Goal: Information Seeking & Learning: Learn about a topic

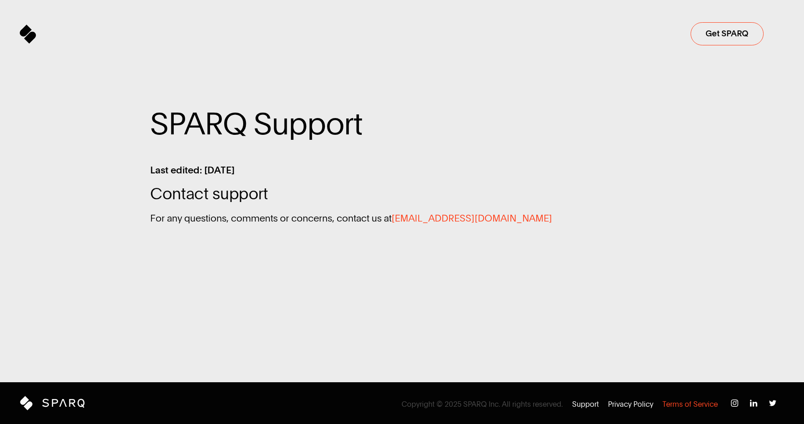
click at [696, 406] on p "Terms of Service" at bounding box center [690, 404] width 55 height 10
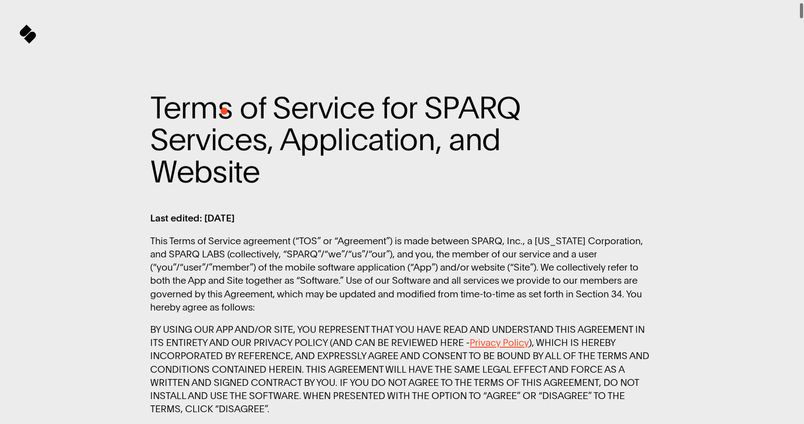
click at [224, 111] on span "Terms of Service for SPARQ" at bounding box center [335, 107] width 370 height 32
click at [224, 111] on span "Terms of Service for SPARQ" at bounding box center [335, 108] width 370 height 32
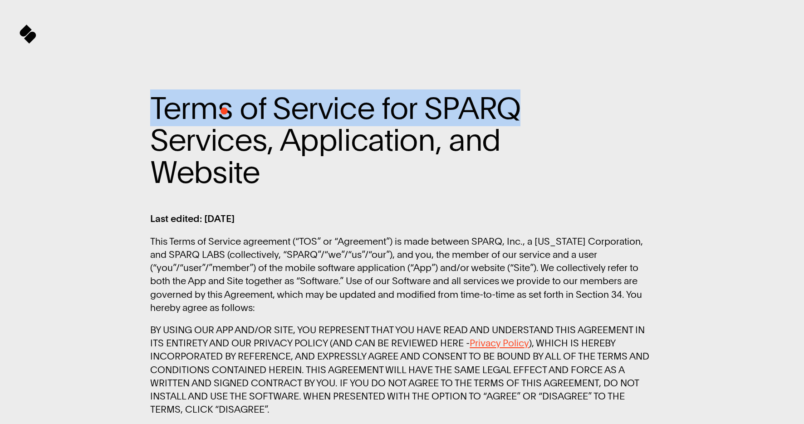
click at [224, 111] on span "Terms of Service for SPARQ" at bounding box center [335, 108] width 370 height 32
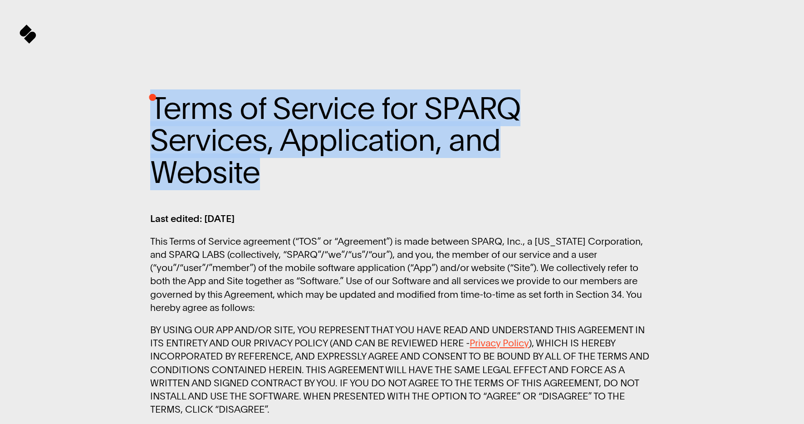
drag, startPoint x: 252, startPoint y: 167, endPoint x: 153, endPoint y: 97, distance: 122.2
click at [153, 97] on span "Terms of Service for SPARQ Services, Application, and Website" at bounding box center [379, 140] width 458 height 96
copy span "Terms of Service for SPARQ Services, Application, and Website"
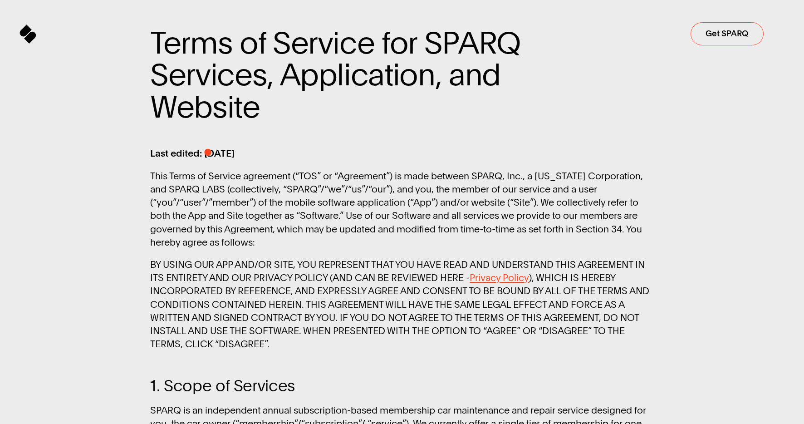
click at [207, 152] on span "Last edited: 10 Sep 2022" at bounding box center [192, 153] width 84 height 10
drag, startPoint x: 207, startPoint y: 152, endPoint x: 272, endPoint y: 154, distance: 65.0
click at [272, 154] on span "Last edited: 10 Sep 2022" at bounding box center [401, 153] width 503 height 10
copy span "10 Sep 2022"
click at [331, 203] on p "This Terms of Service agreement (“TOS” or “Agreement”) is made between SPARQ, I…" at bounding box center [401, 208] width 503 height 79
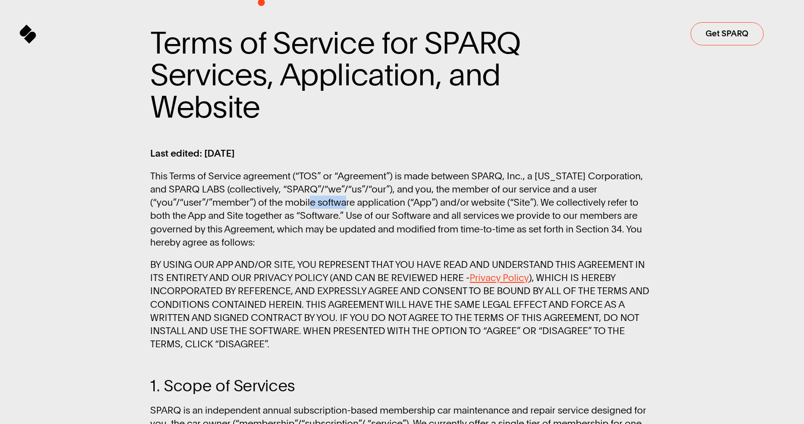
click at [331, 203] on p "This Terms of Service agreement (“TOS” or “Agreement”) is made between SPARQ, I…" at bounding box center [401, 208] width 503 height 79
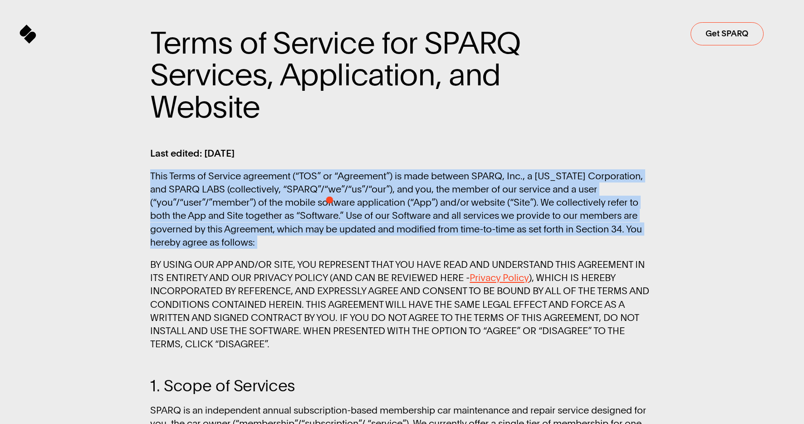
click at [331, 203] on p "This Terms of Service agreement (“TOS” or “Agreement”) is made between SPARQ, I…" at bounding box center [401, 208] width 503 height 79
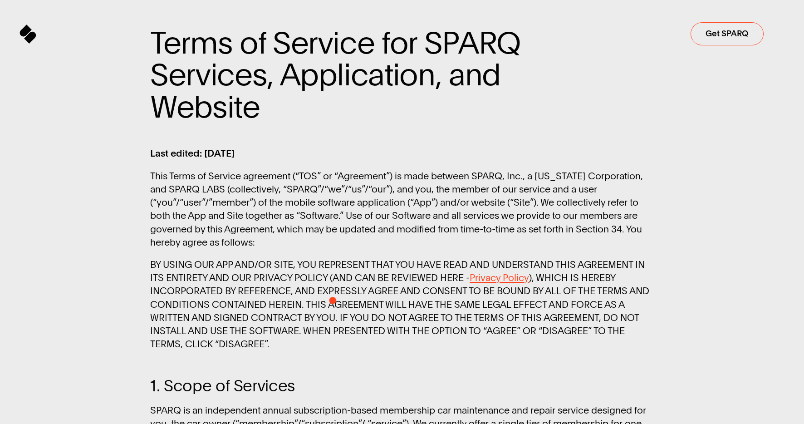
click at [333, 301] on p "BY USING OUR APP AND/OR SITE, YOU REPRESENT THAT YOU HAVE READ AND UNDERSTAND T…" at bounding box center [401, 304] width 503 height 93
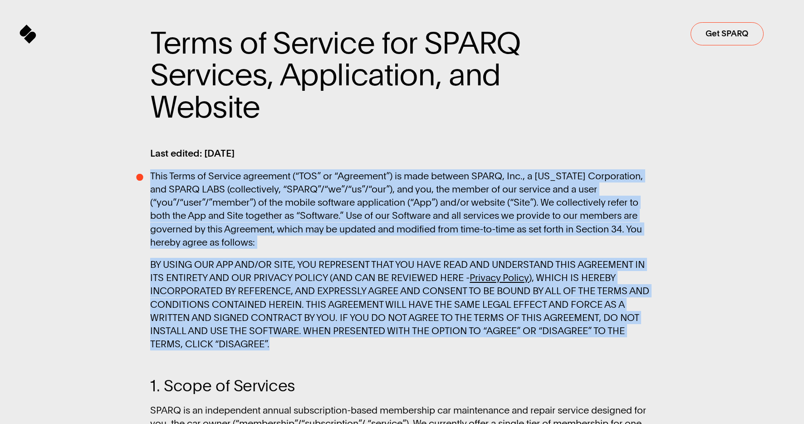
drag, startPoint x: 287, startPoint y: 344, endPoint x: 140, endPoint y: 177, distance: 222.5
copy div "This Terms of Service agreement (“TOS” or “Agreement”) is made between SPARQ, I…"
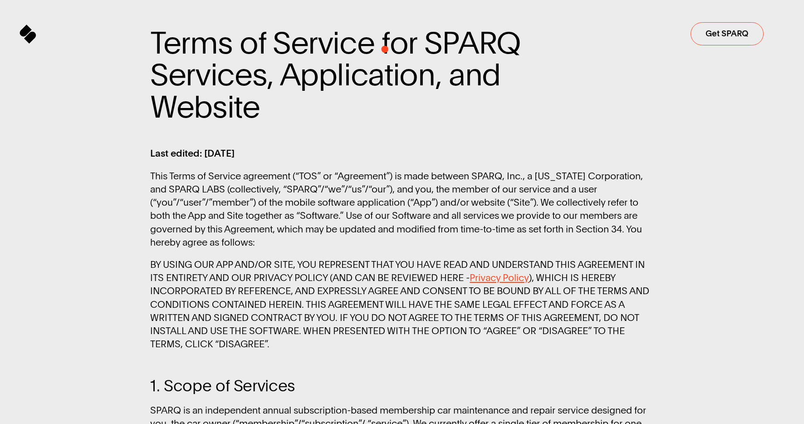
click at [385, 49] on span "Terms of Service for SPARQ" at bounding box center [335, 43] width 370 height 32
click at [291, 213] on p "This Terms of Service agreement (“TOS” or “Agreement”) is made between SPARQ, I…" at bounding box center [401, 208] width 503 height 79
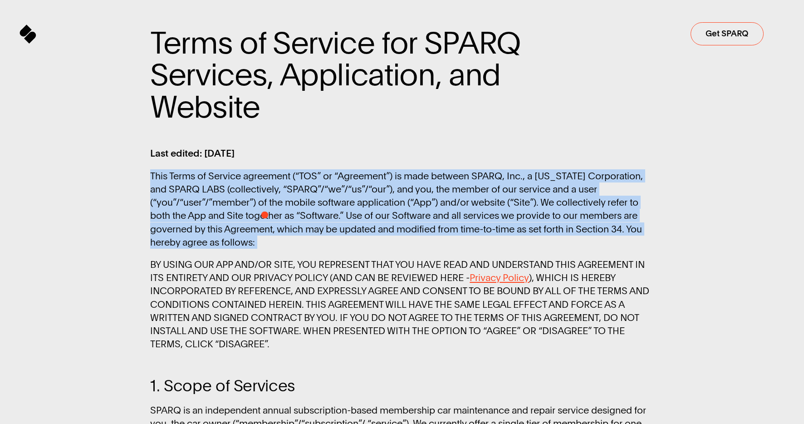
click at [291, 213] on p "This Terms of Service agreement (“TOS” or “Agreement”) is made between SPARQ, I…" at bounding box center [401, 208] width 503 height 79
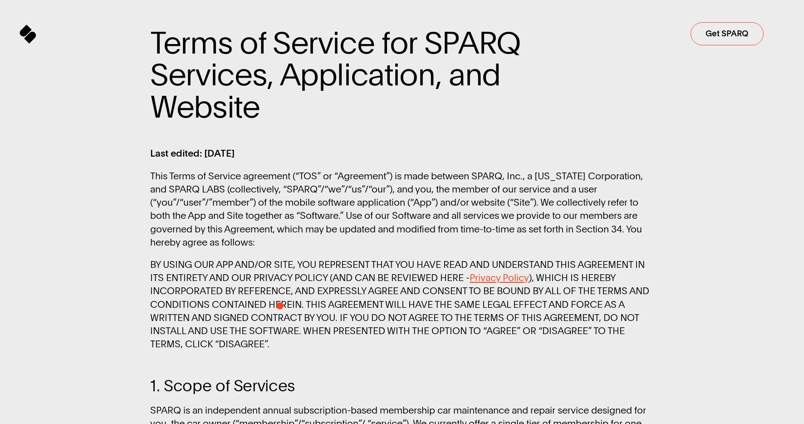
drag, startPoint x: 280, startPoint y: 306, endPoint x: 279, endPoint y: 335, distance: 28.6
click at [281, 306] on p "BY USING OUR APP AND/OR SITE, YOU REPRESENT THAT YOU HAVE READ AND UNDERSTAND T…" at bounding box center [401, 304] width 503 height 93
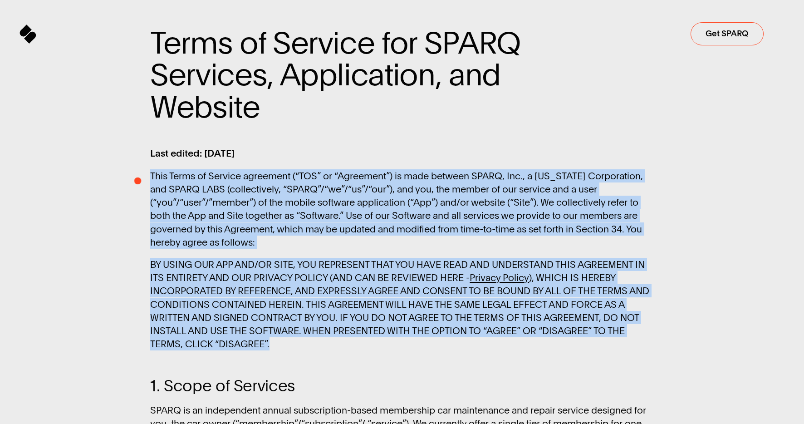
drag, startPoint x: 279, startPoint y: 346, endPoint x: 137, endPoint y: 180, distance: 218.6
copy div "This Terms of Service agreement (“TOS” or “Agreement”) is made between SPARQ, I…"
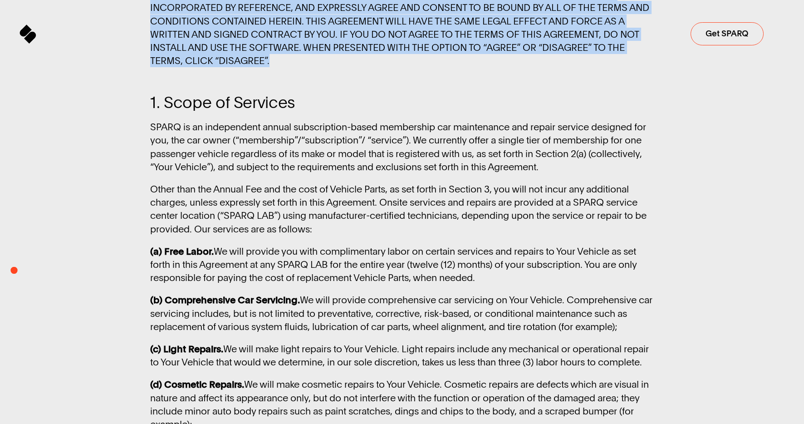
click at [187, 106] on span "1. Scope of Services" at bounding box center [222, 102] width 145 height 17
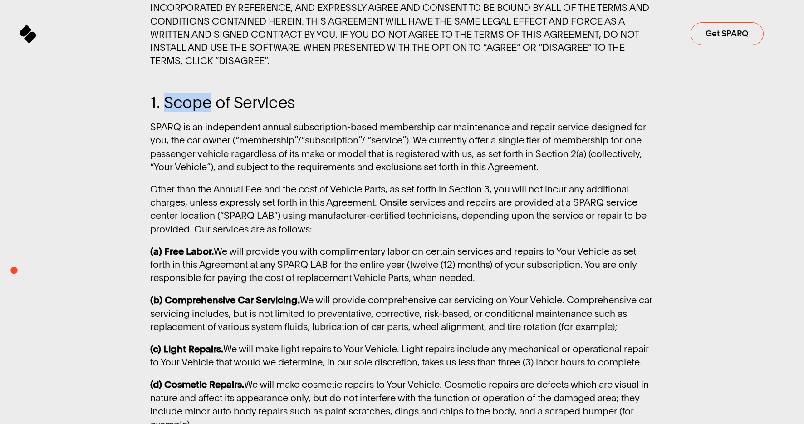
click at [187, 106] on span "1. Scope of Services" at bounding box center [222, 102] width 145 height 17
click at [170, 103] on span "1. Scope of Services" at bounding box center [222, 102] width 145 height 17
drag, startPoint x: 166, startPoint y: 103, endPoint x: 302, endPoint y: 110, distance: 136.4
click at [302, 110] on span "1. Scope of Services" at bounding box center [401, 102] width 503 height 17
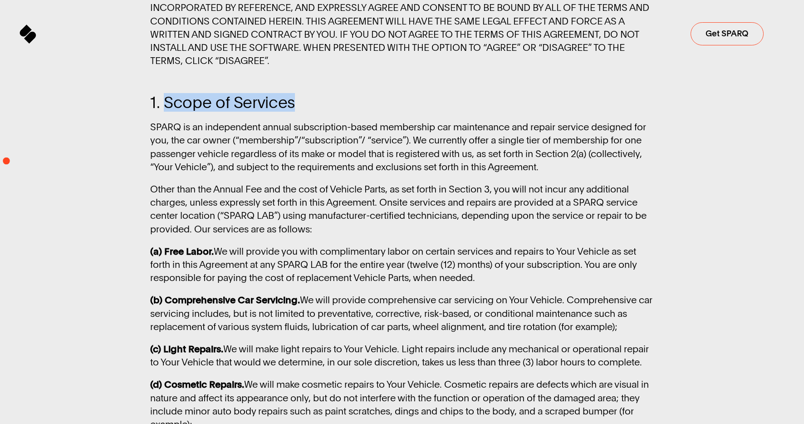
copy span "Scope of Services"
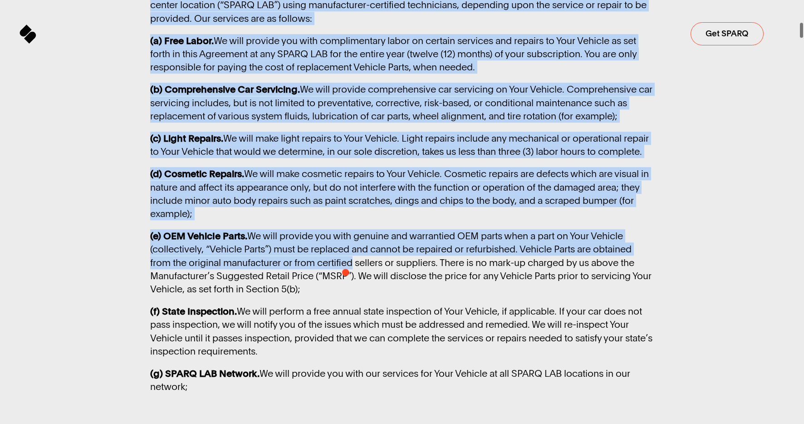
drag, startPoint x: 150, startPoint y: 126, endPoint x: 346, endPoint y: 272, distance: 244.2
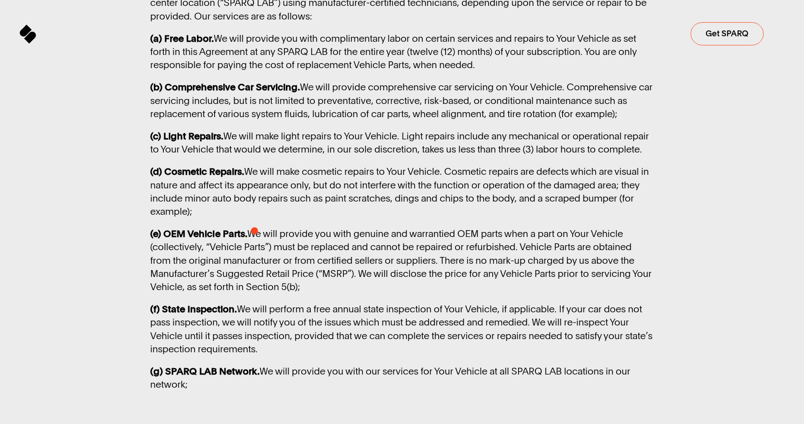
click at [268, 245] on p "(e) OEM Vehicle Parts. We will provide you with genuine and warrantied OEM part…" at bounding box center [401, 260] width 503 height 66
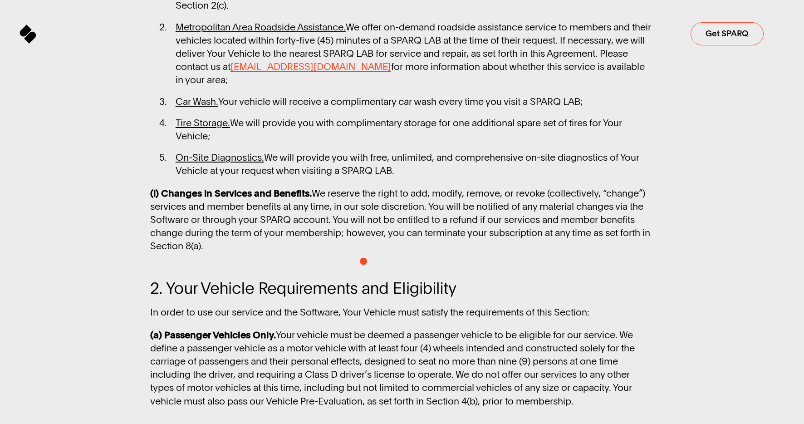
drag, startPoint x: 151, startPoint y: 110, endPoint x: 364, endPoint y: 261, distance: 261.1
copy div "SPARQ is an independent annual subscription-based membership car maintenance an…"
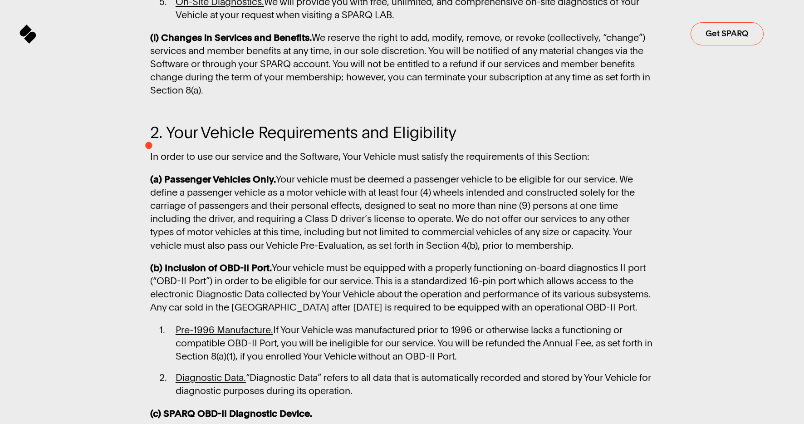
click at [151, 141] on span "2. Your Vehicle Requirements and Eligibility" at bounding box center [303, 132] width 306 height 17
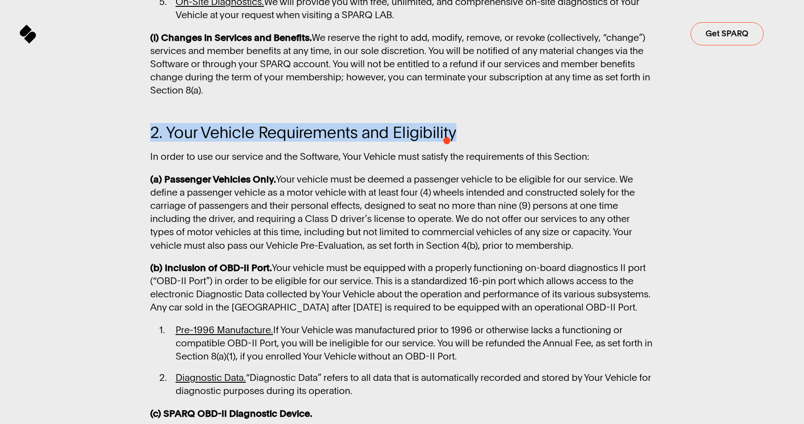
drag, startPoint x: 150, startPoint y: 144, endPoint x: 453, endPoint y: 139, distance: 302.4
click at [453, 139] on span "2. Your Vehicle Requirements and Eligibility" at bounding box center [303, 132] width 306 height 17
copy span "2. Your Vehicle Requirements and Eligibility"
click at [309, 209] on p "(a) Passenger Vehicles Only. Your vehicle must be deemed a passenger vehicle to…" at bounding box center [401, 211] width 503 height 79
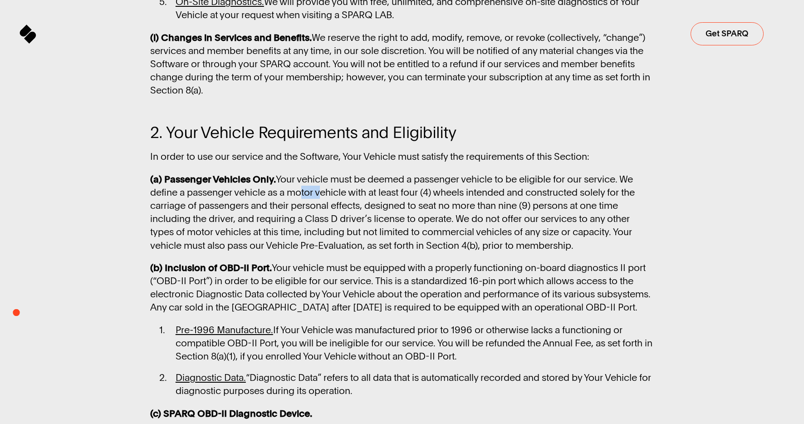
click at [309, 209] on p "(a) Passenger Vehicles Only. Your vehicle must be deemed a passenger vehicle to…" at bounding box center [401, 211] width 503 height 79
click at [211, 163] on p "In order to use our service and the Software, Your Vehicle must satisfy the req…" at bounding box center [401, 156] width 503 height 13
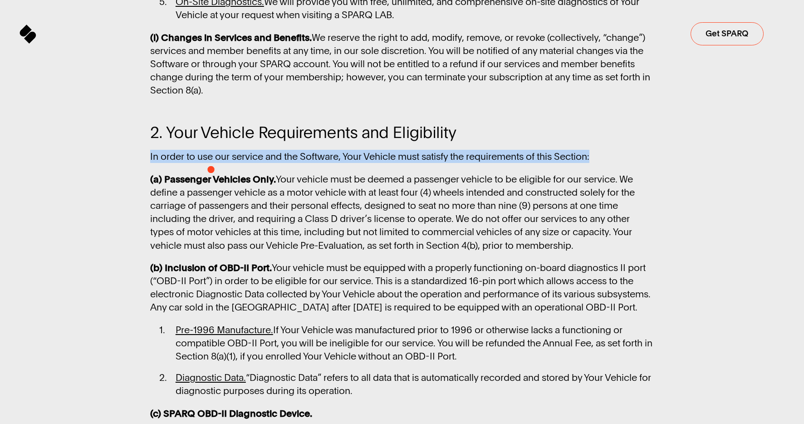
click at [211, 163] on p "In order to use our service and the Software, Your Vehicle must satisfy the req…" at bounding box center [401, 156] width 503 height 13
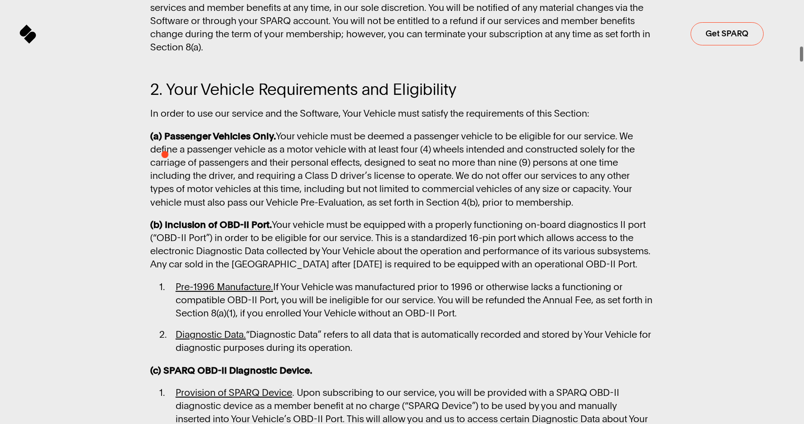
drag, startPoint x: 165, startPoint y: 153, endPoint x: 153, endPoint y: 131, distance: 25.2
click at [164, 142] on strong "(a) Passenger Vehicles Only." at bounding box center [213, 135] width 126 height 13
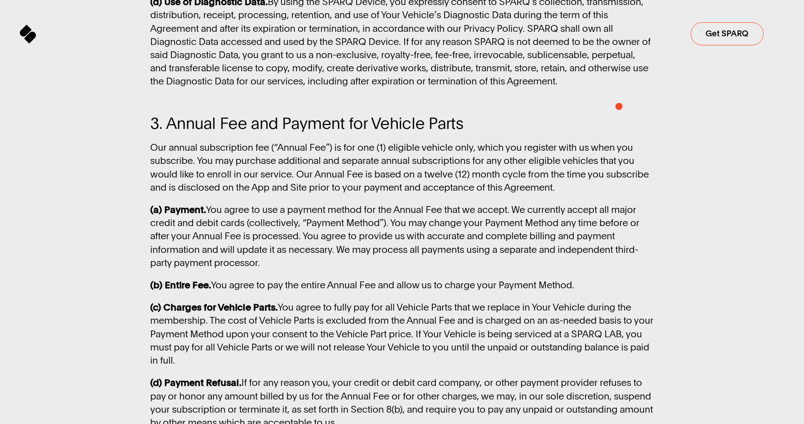
drag, startPoint x: 155, startPoint y: 128, endPoint x: 619, endPoint y: 106, distance: 464.9
copy div "In order to use our service and the Software, Your Vehicle must satisfy the req…"
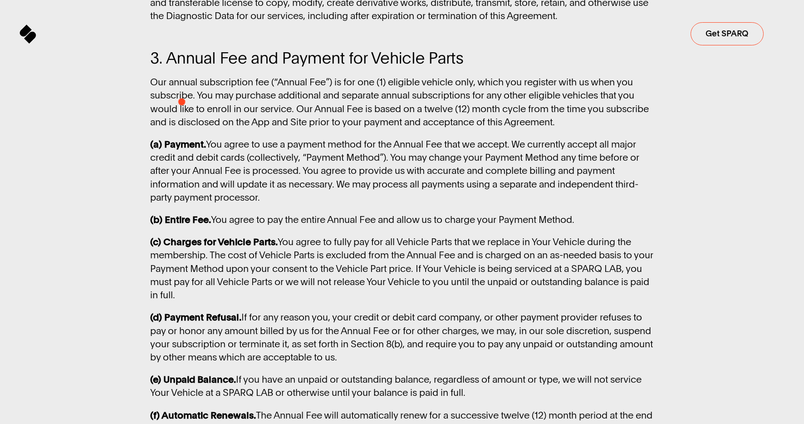
click at [197, 67] on span "3. Annual Fee and Payment for Vehicle Parts" at bounding box center [306, 58] width 313 height 17
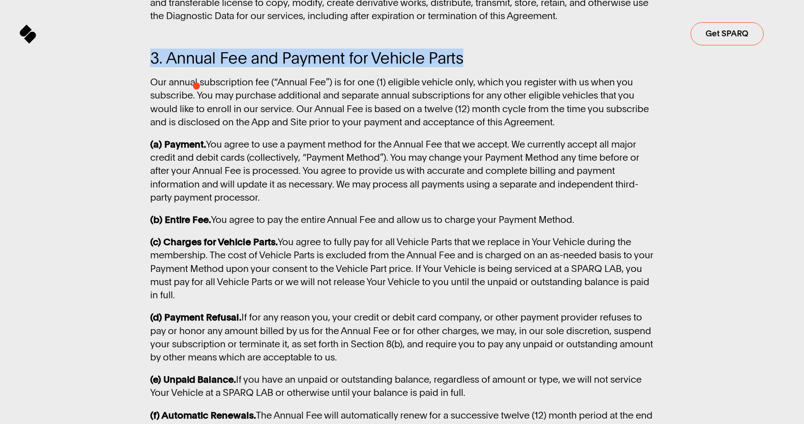
click at [197, 67] on span "3. Annual Fee and Payment for Vehicle Parts" at bounding box center [306, 58] width 313 height 17
copy span "3. Annual Fee and Payment for Vehicle Parts"
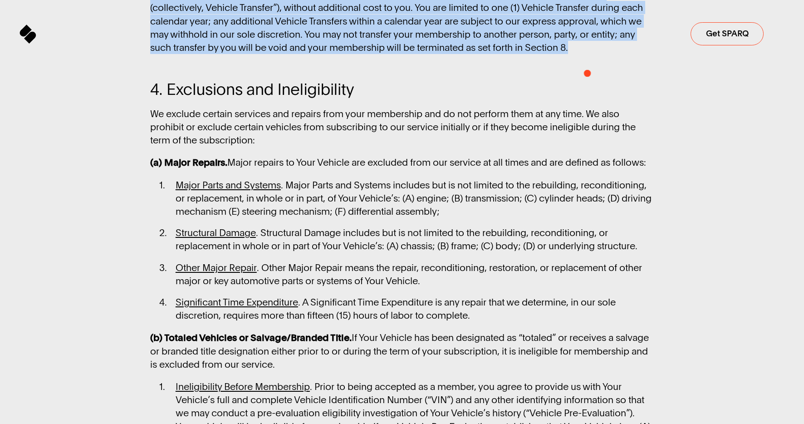
drag, startPoint x: 161, startPoint y: 222, endPoint x: 589, endPoint y: 74, distance: 452.5
copy div "Our annual subscription fee (“Annual Fee”) is for one (1) eligible vehicle only…"
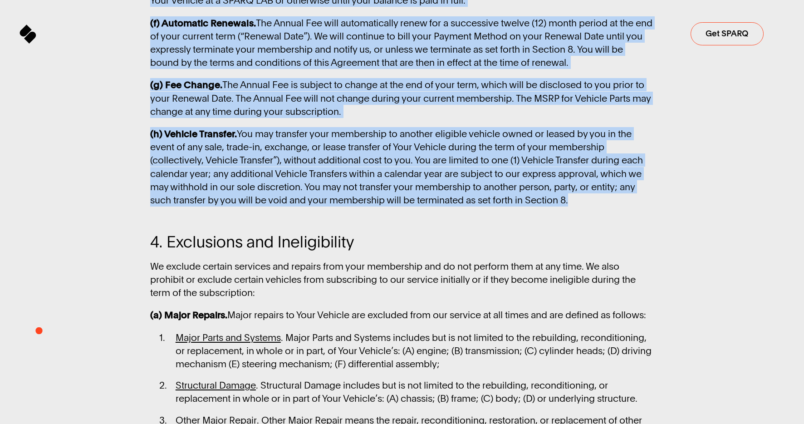
click at [251, 251] on span "4. Exclusions and Ineligibility" at bounding box center [252, 242] width 204 height 17
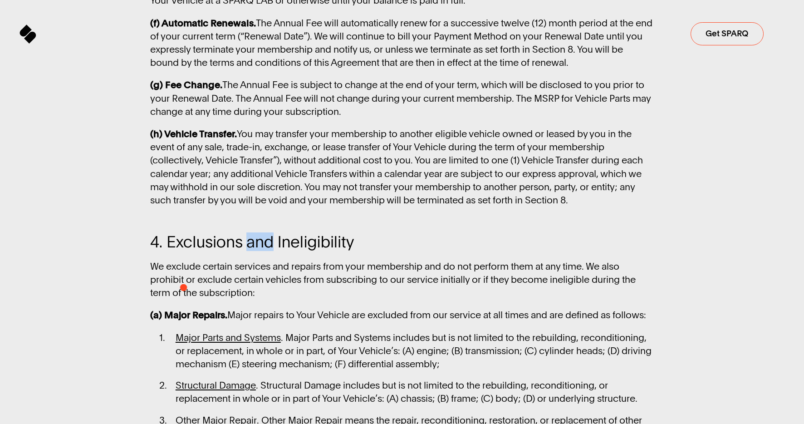
click at [251, 251] on span "4. Exclusions and Ineligibility" at bounding box center [252, 242] width 204 height 17
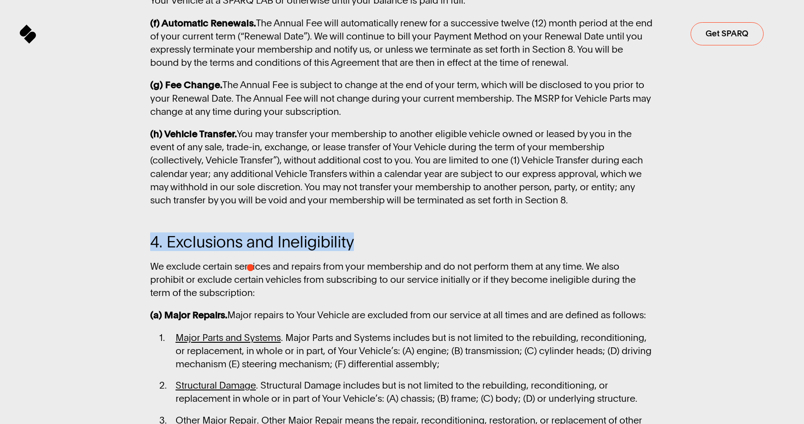
click at [251, 251] on span "4. Exclusions and Ineligibility" at bounding box center [252, 242] width 204 height 17
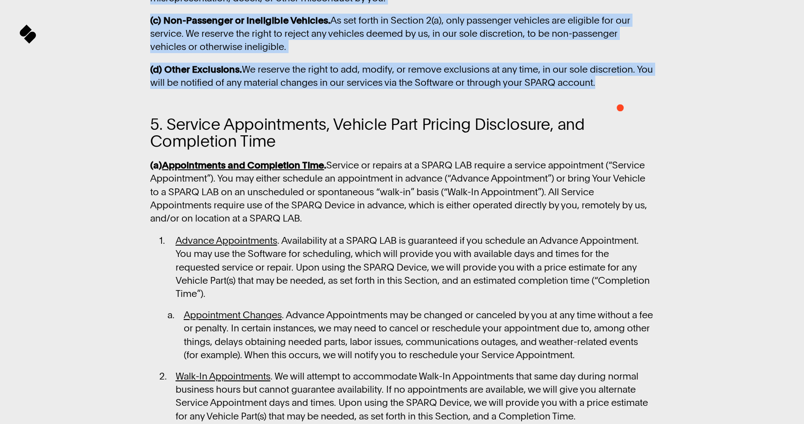
drag, startPoint x: 151, startPoint y: 95, endPoint x: 621, endPoint y: 108, distance: 469.5
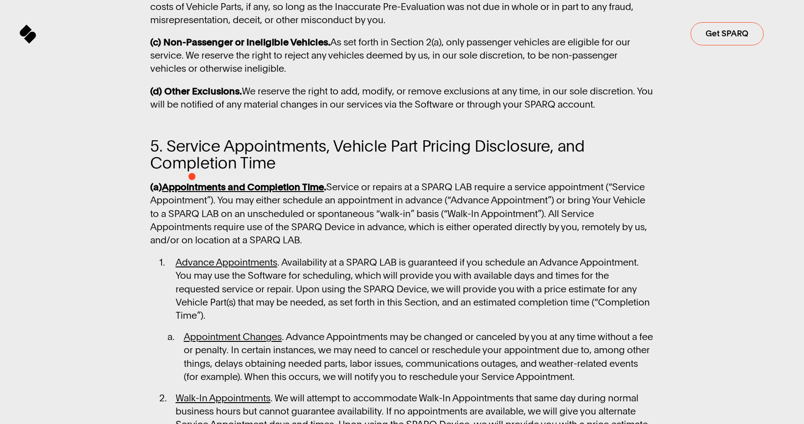
click at [193, 155] on span "5. Service Appointments, Vehicle Part Pricing Disclosure, and" at bounding box center [367, 146] width 435 height 17
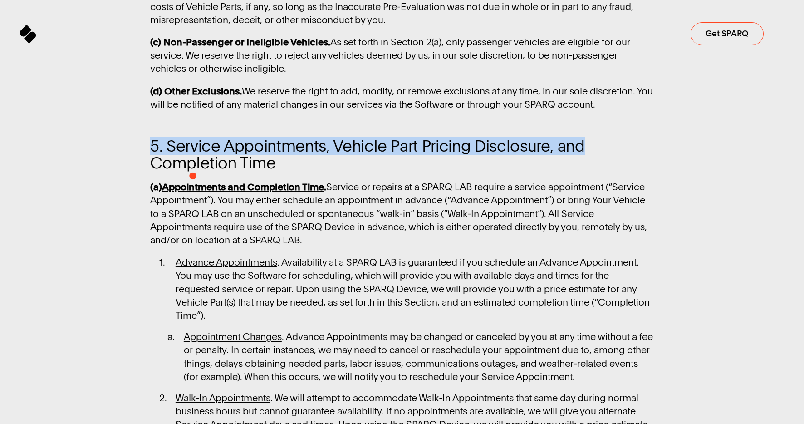
click at [193, 155] on span "5. Service Appointments, Vehicle Part Pricing Disclosure, and" at bounding box center [367, 146] width 435 height 17
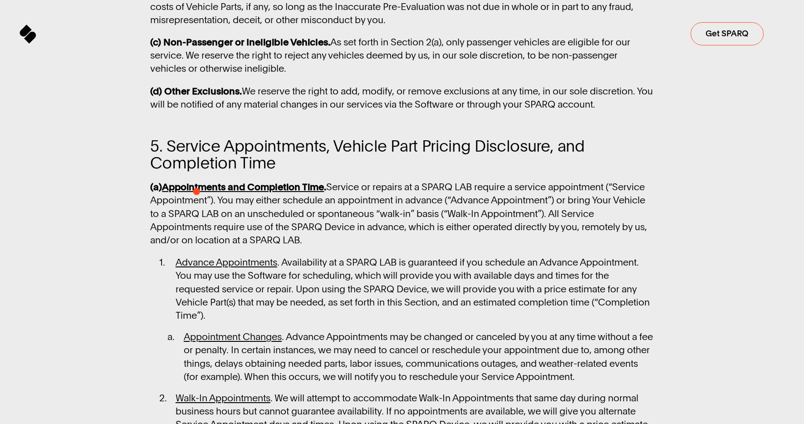
drag, startPoint x: 202, startPoint y: 192, endPoint x: 233, endPoint y: 194, distance: 31.4
click at [202, 172] on span "Completion Time" at bounding box center [213, 163] width 126 height 17
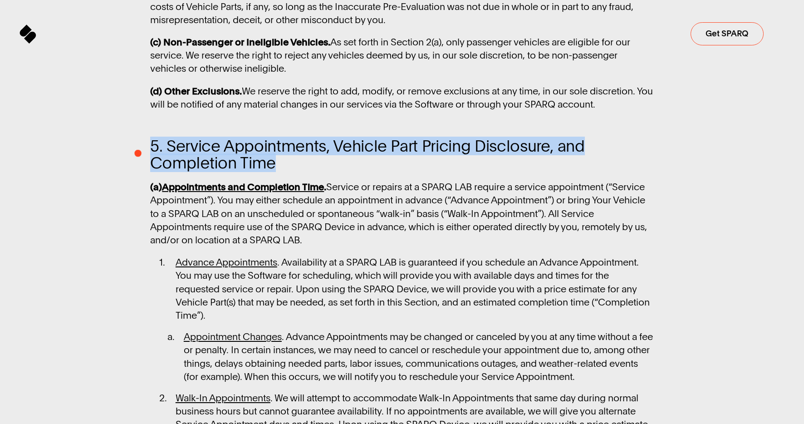
drag, startPoint x: 277, startPoint y: 190, endPoint x: 136, endPoint y: 153, distance: 146.0
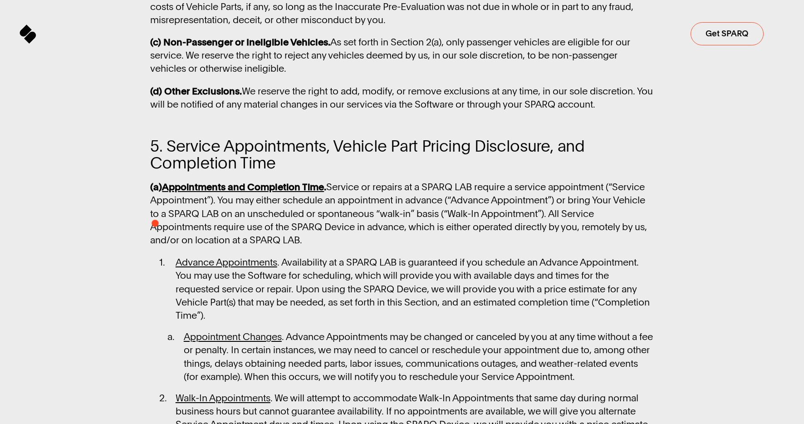
click at [153, 221] on p "(a) Appointments and Completion Time . Service or repairs at a SPARQ LAB requir…" at bounding box center [401, 213] width 503 height 66
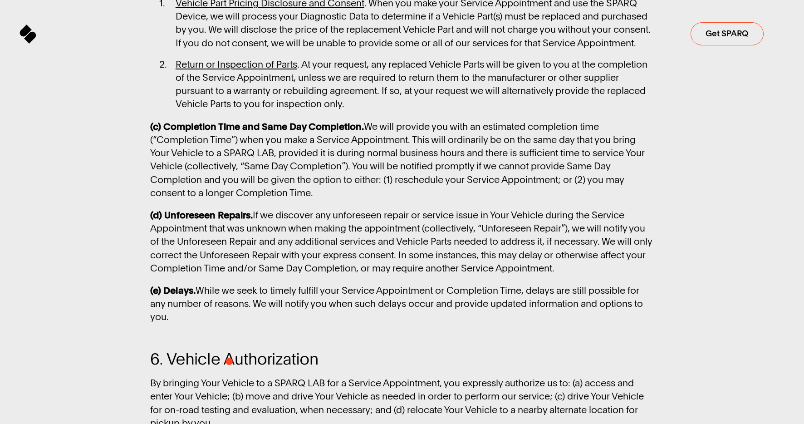
drag, startPoint x: 150, startPoint y: 209, endPoint x: 229, endPoint y: 361, distance: 171.6
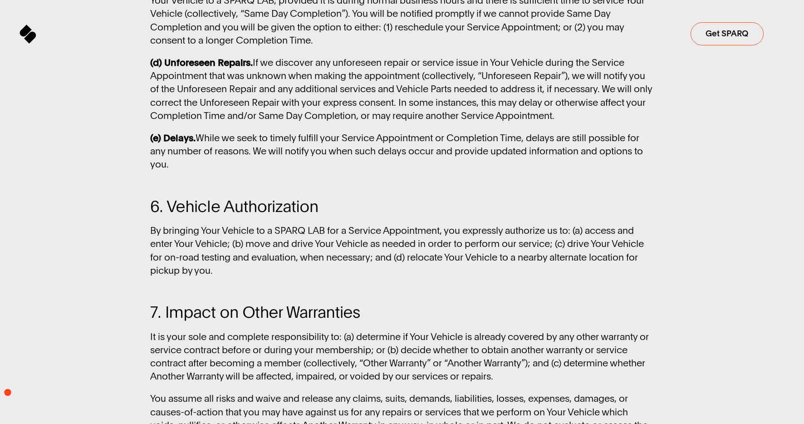
click at [156, 215] on span "6. Vehicle Authorization" at bounding box center [234, 206] width 168 height 17
click at [388, 272] on p "By bringing Your Vehicle to a SPARQ LAB for a Service Appointment, you expressl…" at bounding box center [401, 250] width 503 height 53
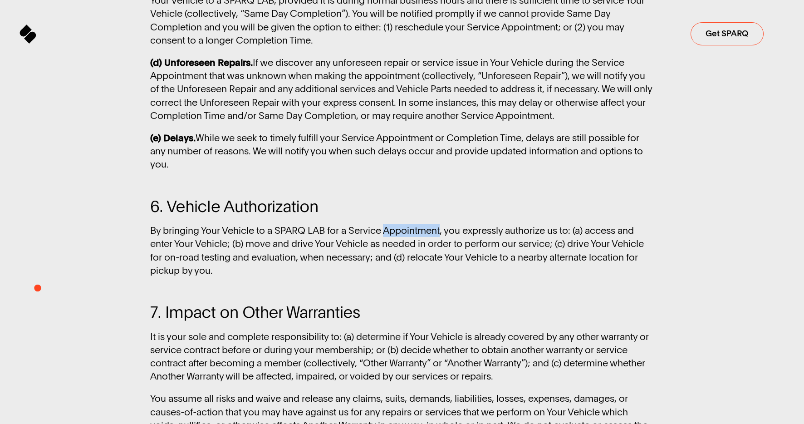
click at [388, 272] on p "By bringing Your Vehicle to a SPARQ LAB for a Service Appointment, you expressl…" at bounding box center [401, 250] width 503 height 53
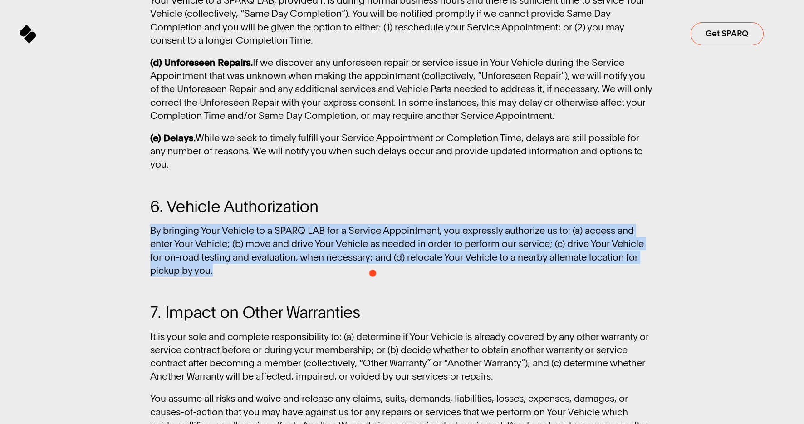
click at [388, 272] on p "By bringing Your Vehicle to a SPARQ LAB for a Service Appointment, you expressl…" at bounding box center [401, 250] width 503 height 53
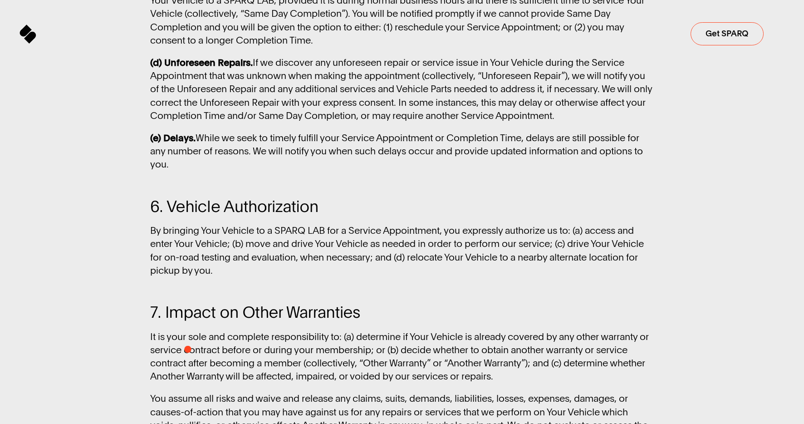
click at [188, 321] on span "7. Impact on Other Warranties" at bounding box center [255, 312] width 210 height 17
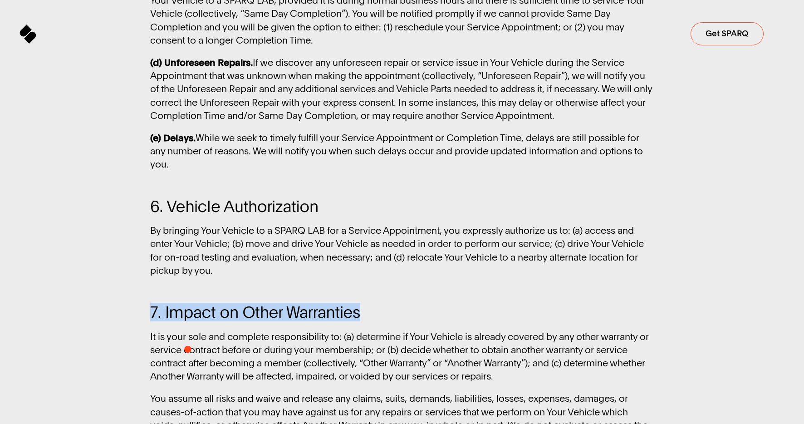
click at [188, 321] on span "7. Impact on Other Warranties" at bounding box center [255, 312] width 210 height 17
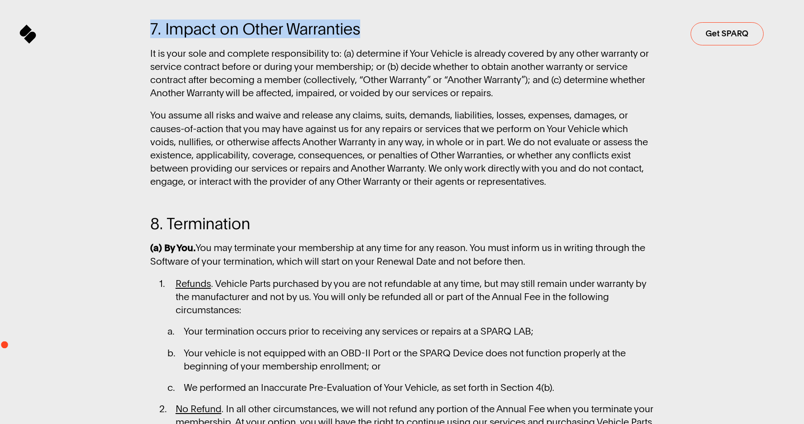
click at [240, 100] on p "It is your sole and complete responsibility to: (a) determine if Your Vehicle i…" at bounding box center [401, 73] width 503 height 53
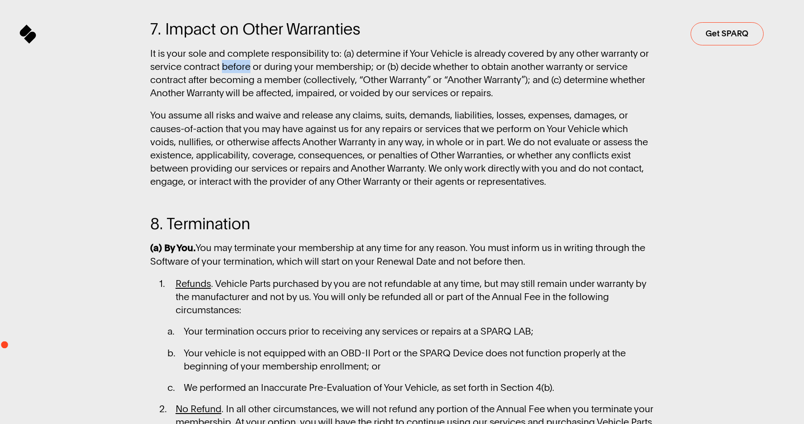
click at [240, 100] on p "It is your sole and complete responsibility to: (a) determine if Your Vehicle i…" at bounding box center [401, 73] width 503 height 53
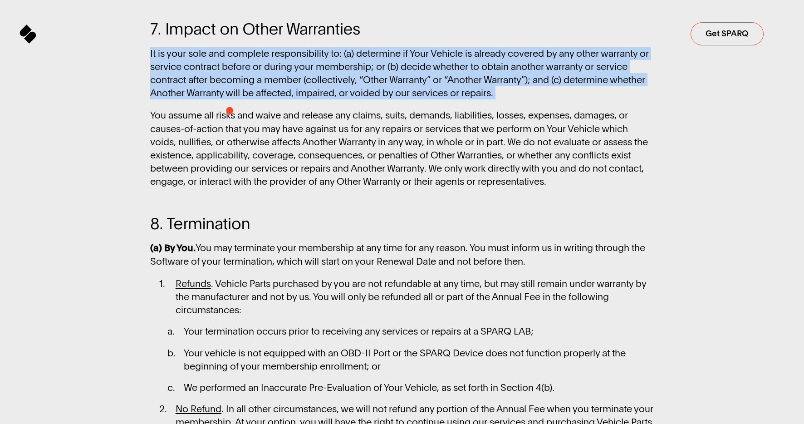
click at [240, 100] on p "It is your sole and complete responsibility to: (a) determine if Your Vehicle i…" at bounding box center [401, 73] width 503 height 53
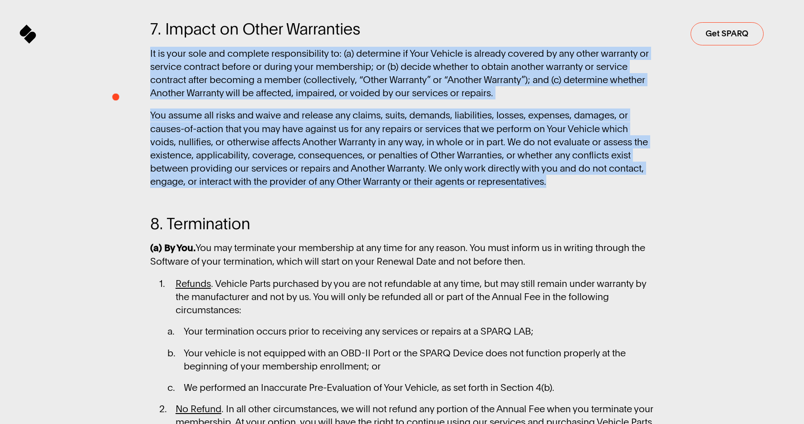
drag, startPoint x: 595, startPoint y: 222, endPoint x: 116, endPoint y: 94, distance: 495.7
click at [214, 232] on span "8. Termination" at bounding box center [200, 224] width 100 height 17
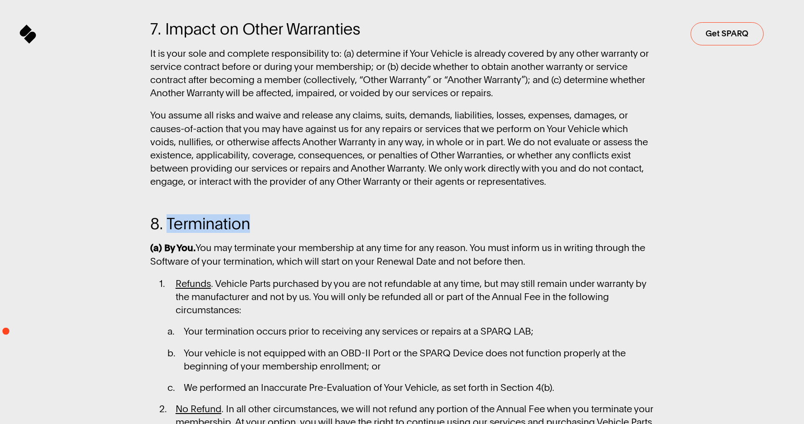
click at [214, 232] on span "8. Termination" at bounding box center [200, 224] width 100 height 17
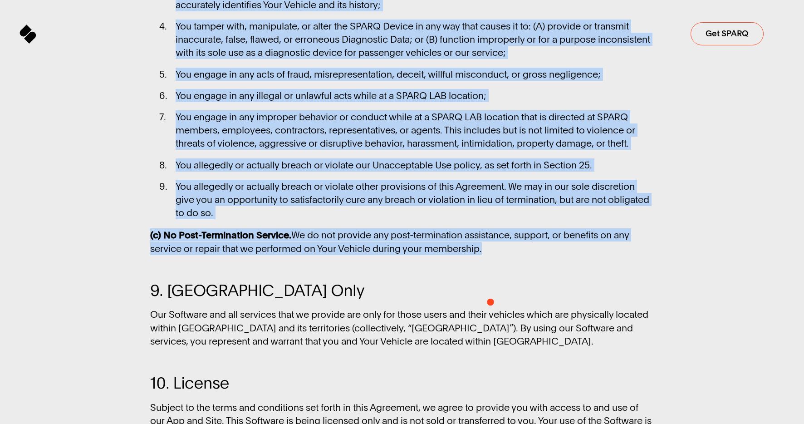
drag, startPoint x: 150, startPoint y: 223, endPoint x: 491, endPoint y: 302, distance: 349.5
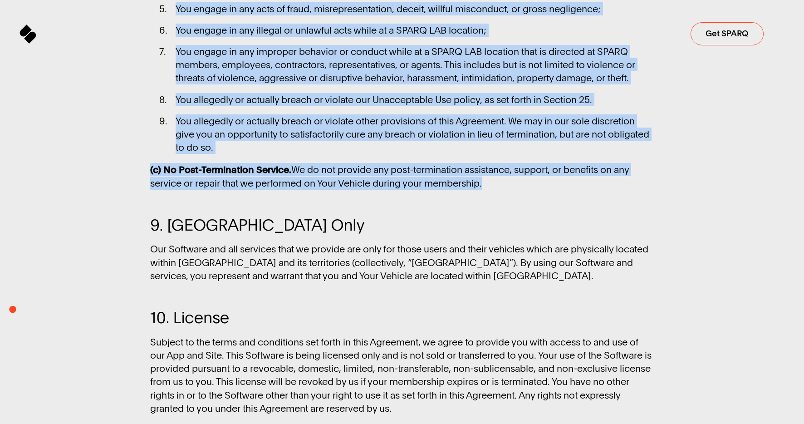
click at [260, 234] on span "9. United States Only" at bounding box center [257, 225] width 214 height 17
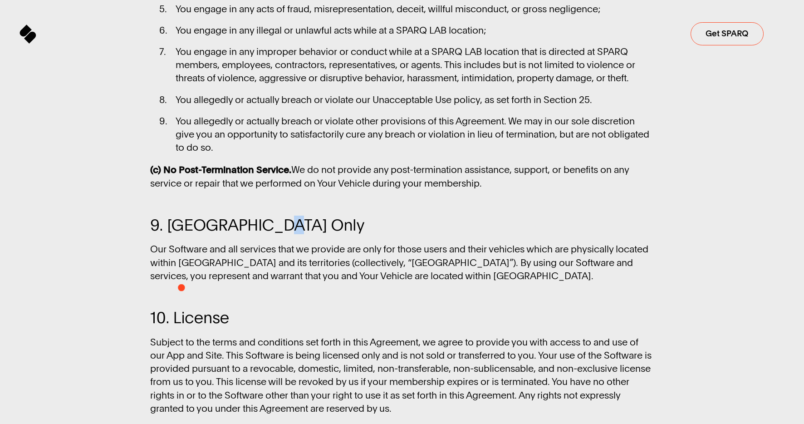
click at [260, 234] on span "9. United States Only" at bounding box center [257, 225] width 214 height 17
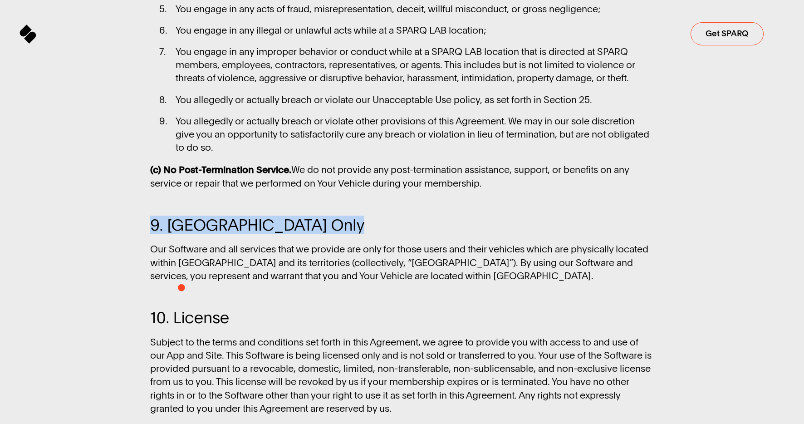
click at [260, 234] on span "9. United States Only" at bounding box center [257, 225] width 214 height 17
click at [246, 282] on p "Our Software and all services that we provide are only for those users and thei…" at bounding box center [401, 262] width 503 height 40
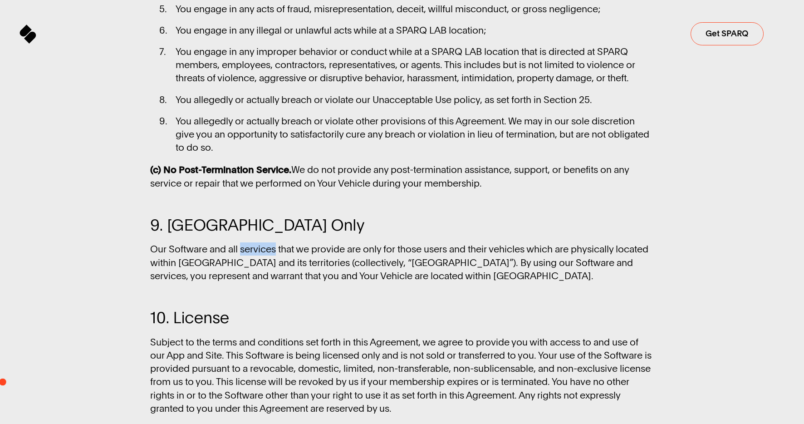
click at [246, 282] on p "Our Software and all services that we provide are only for those users and thei…" at bounding box center [401, 262] width 503 height 40
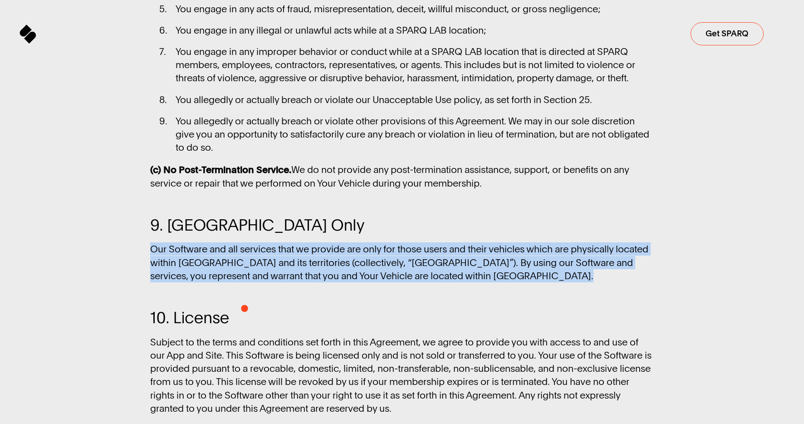
click at [246, 282] on p "Our Software and all services that we provide are only for those users and thei…" at bounding box center [401, 262] width 503 height 40
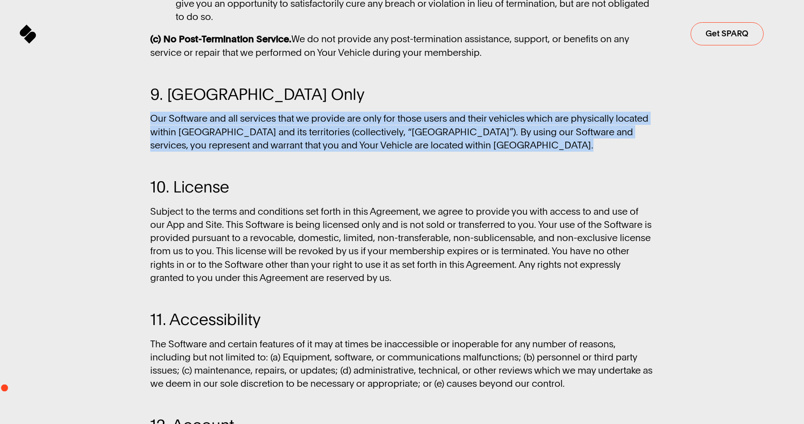
click at [186, 196] on span "10. License" at bounding box center [189, 187] width 79 height 17
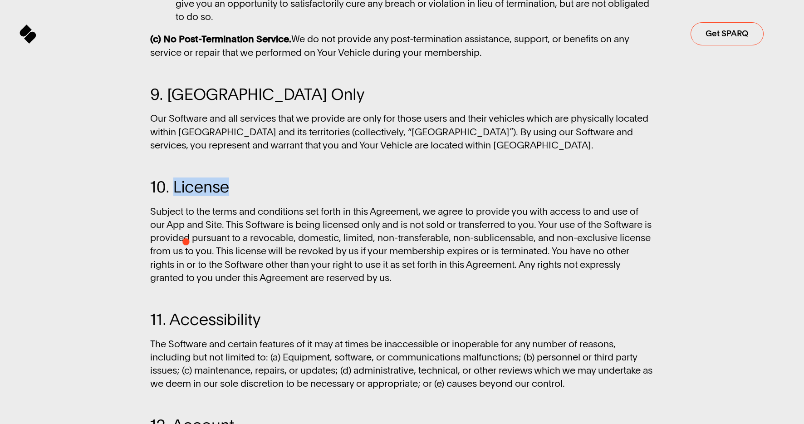
click at [186, 196] on span "10. License" at bounding box center [189, 187] width 79 height 17
click at [263, 284] on p "Subject to the terms and conditions set forth in this Agreement, we agree to pr…" at bounding box center [401, 244] width 503 height 79
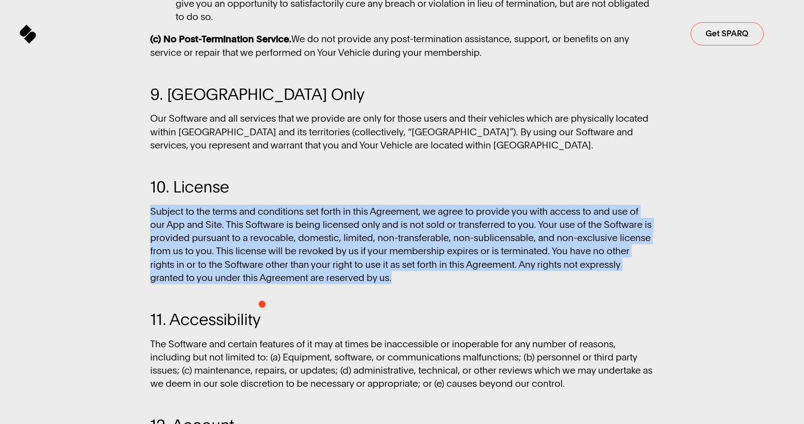
click at [263, 284] on p "Subject to the terms and conditions set forth in this Agreement, we agree to pr…" at bounding box center [401, 244] width 503 height 79
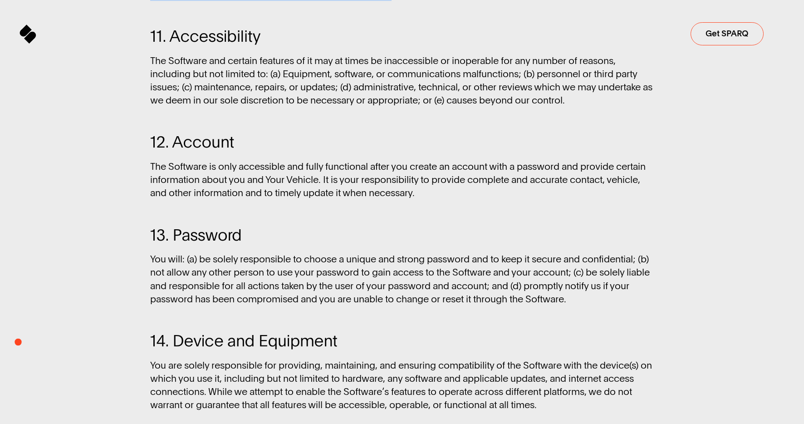
click at [217, 45] on span "11. Accessibility" at bounding box center [205, 36] width 110 height 17
click at [320, 107] on p "The Software and certain features of it may at times be inaccessible or inopera…" at bounding box center [401, 80] width 503 height 53
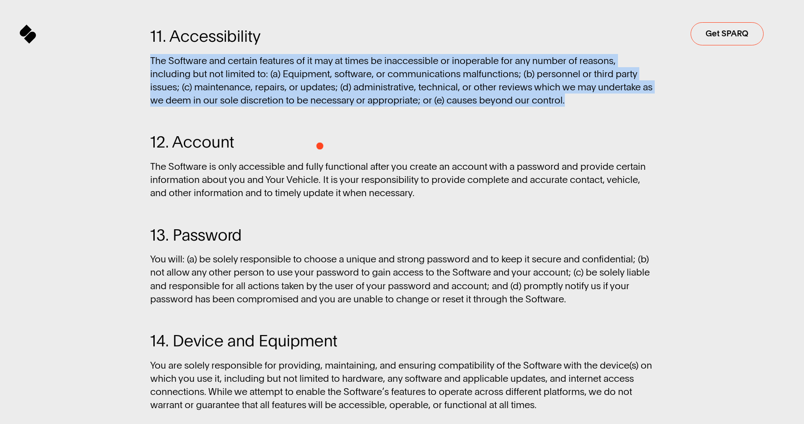
click at [320, 107] on p "The Software and certain features of it may at times be inaccessible or inopera…" at bounding box center [401, 80] width 503 height 53
click at [216, 151] on span "12. Account" at bounding box center [192, 142] width 84 height 17
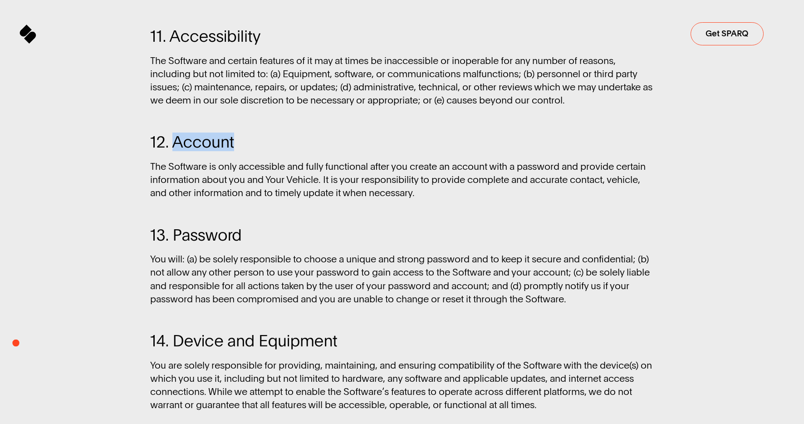
click at [216, 151] on span "12. Account" at bounding box center [192, 142] width 84 height 17
click at [205, 244] on span "13. Password" at bounding box center [196, 235] width 92 height 17
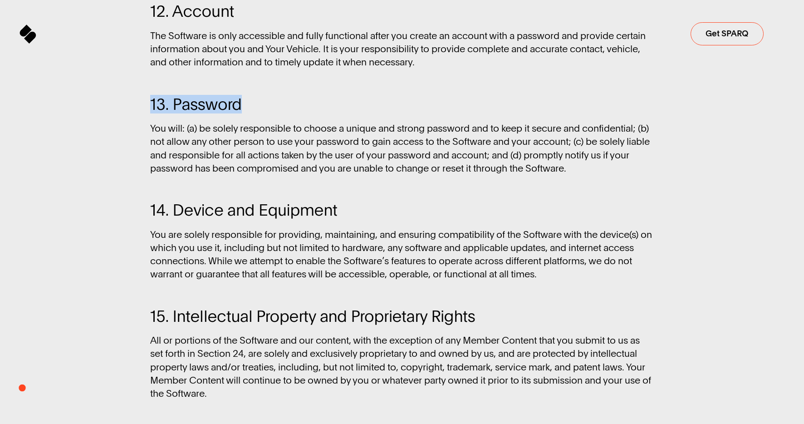
click at [237, 219] on span "14. Device and Equipment" at bounding box center [243, 210] width 187 height 17
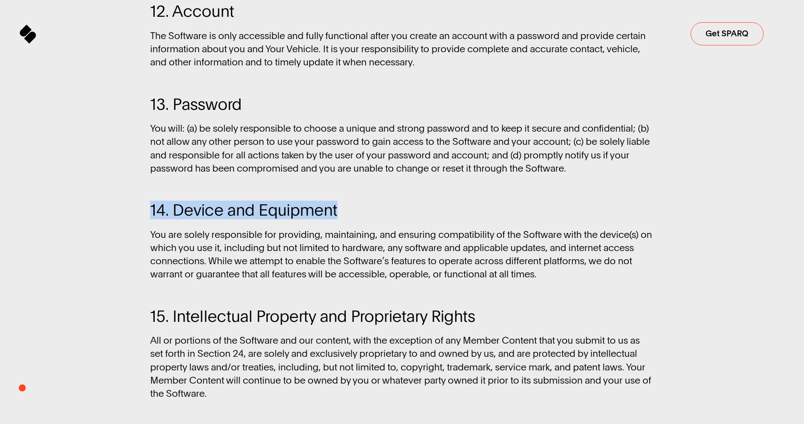
click at [237, 219] on span "14. Device and Equipment" at bounding box center [243, 210] width 187 height 17
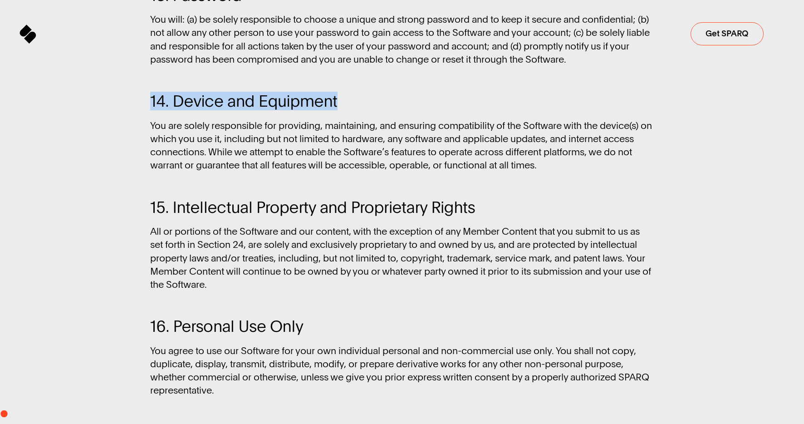
click at [311, 216] on span "15. Intellectual Property and Proprietary Rights" at bounding box center [312, 207] width 325 height 17
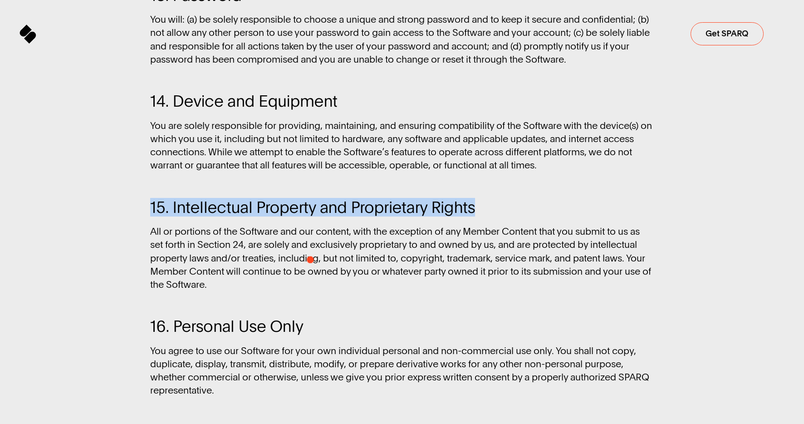
click at [311, 216] on span "15. Intellectual Property and Proprietary Rights" at bounding box center [312, 207] width 325 height 17
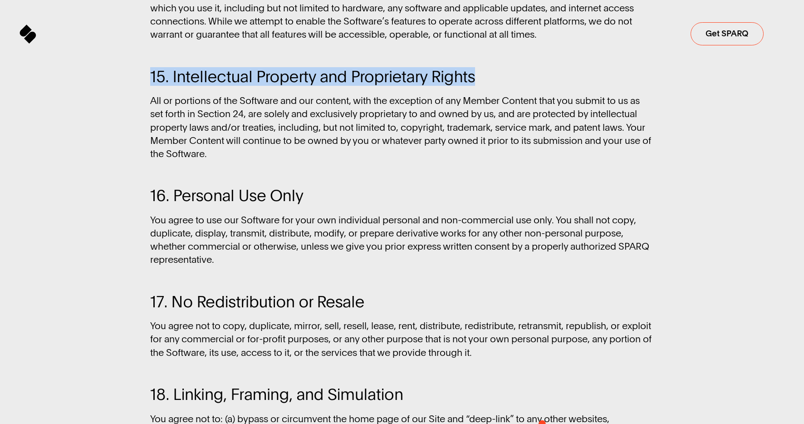
click at [240, 204] on span "16. Personal Use Only" at bounding box center [226, 195] width 153 height 17
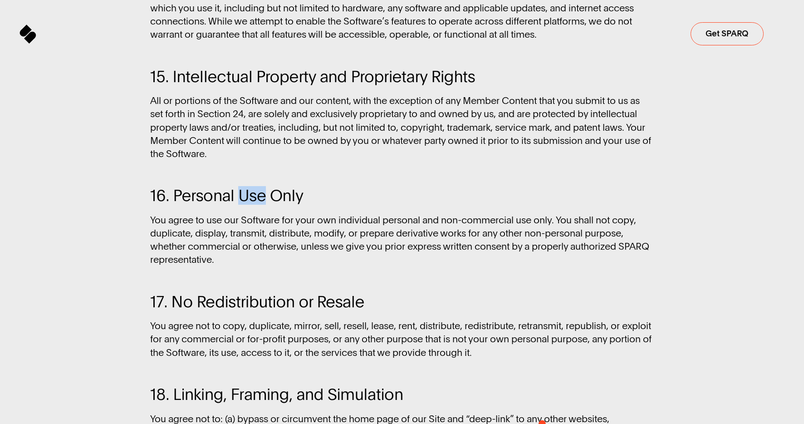
click at [240, 204] on span "16. Personal Use Only" at bounding box center [226, 195] width 153 height 17
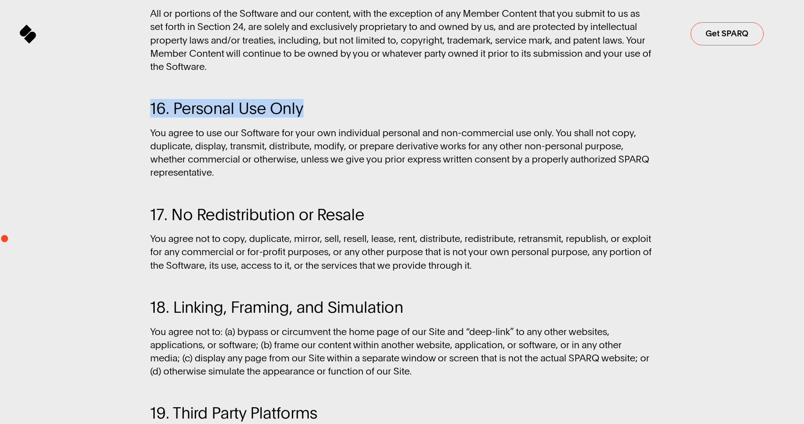
click at [254, 223] on span "17. No Redistribution or Resale" at bounding box center [257, 215] width 214 height 17
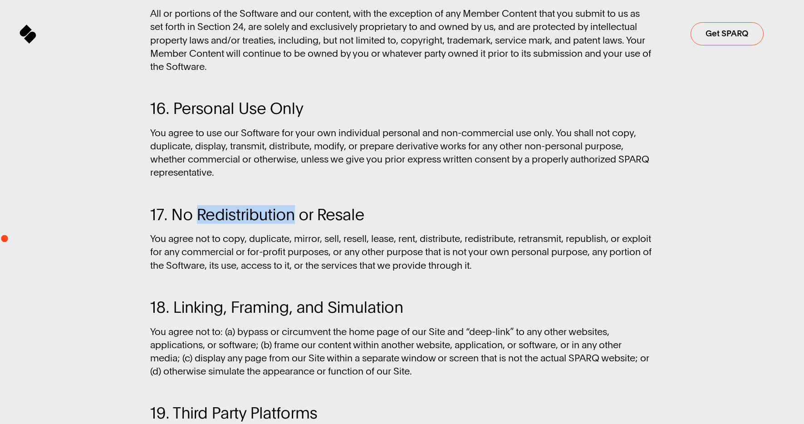
click at [254, 223] on span "17. No Redistribution or Resale" at bounding box center [257, 215] width 214 height 17
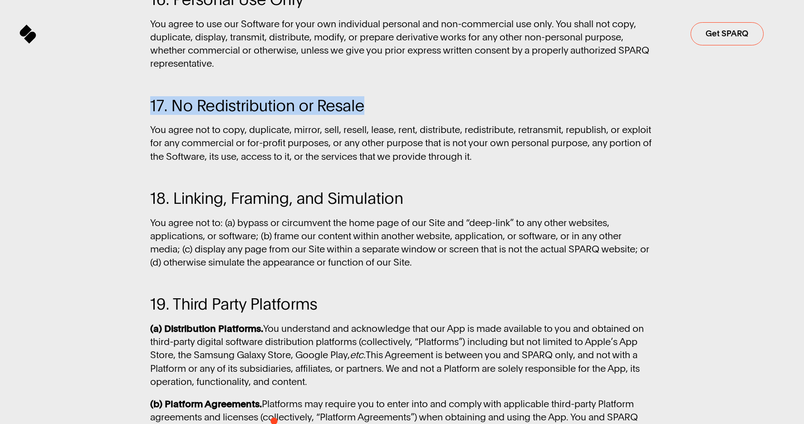
click at [256, 207] on span "18. Linking, Framing, and Simulation" at bounding box center [276, 198] width 253 height 17
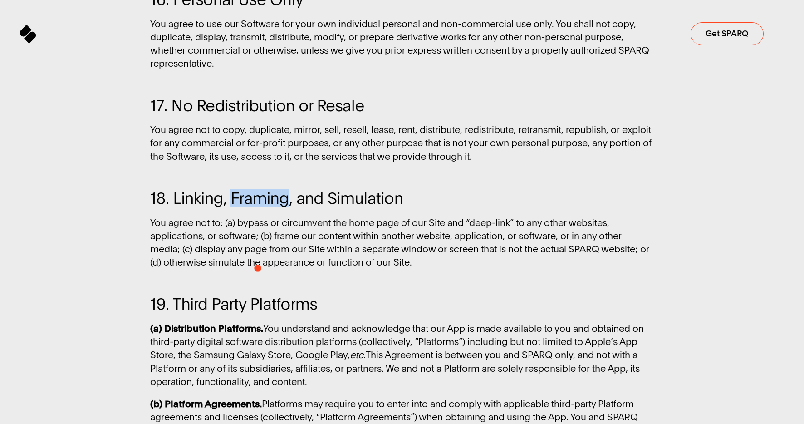
click at [256, 207] on span "18. Linking, Framing, and Simulation" at bounding box center [276, 198] width 253 height 17
click at [257, 207] on span "18. Linking, Framing, and Simulation" at bounding box center [276, 198] width 253 height 17
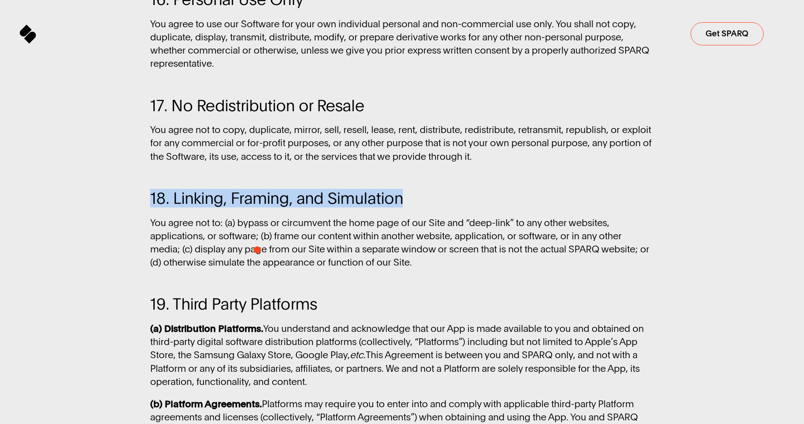
click at [257, 207] on span "18. Linking, Framing, and Simulation" at bounding box center [276, 198] width 253 height 17
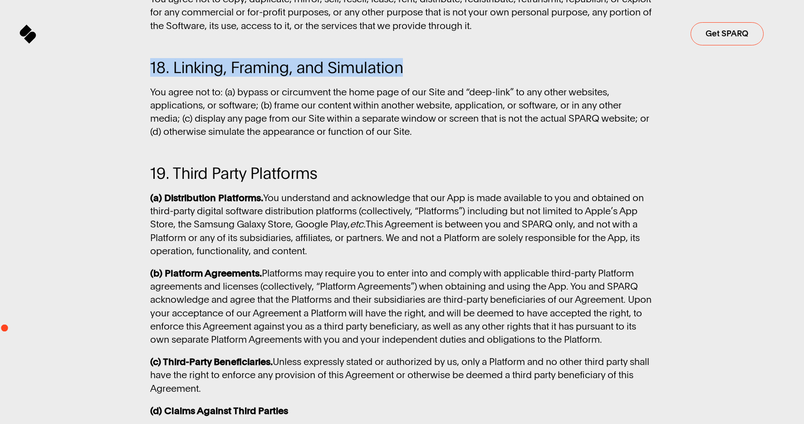
click at [237, 182] on span "19. Third Party Platforms" at bounding box center [233, 173] width 167 height 17
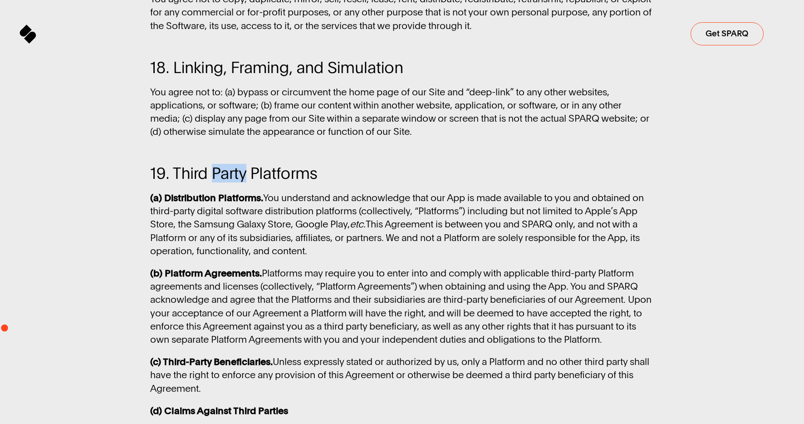
click at [237, 182] on span "19. Third Party Platforms" at bounding box center [233, 173] width 167 height 17
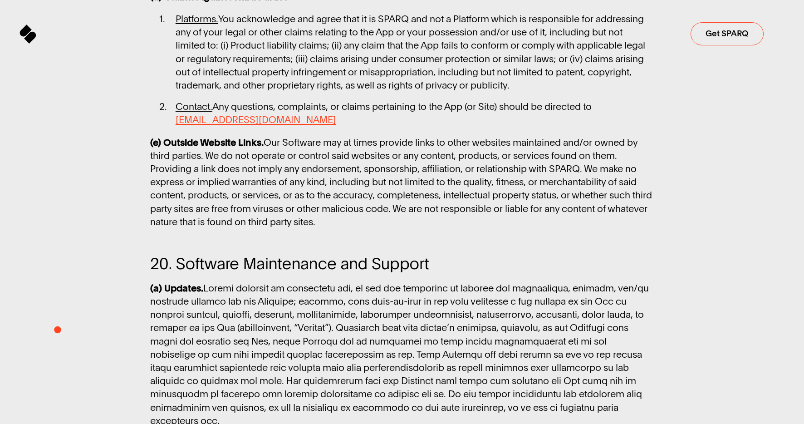
click at [236, 272] on span "20. Software Maintenance and Support" at bounding box center [289, 264] width 279 height 17
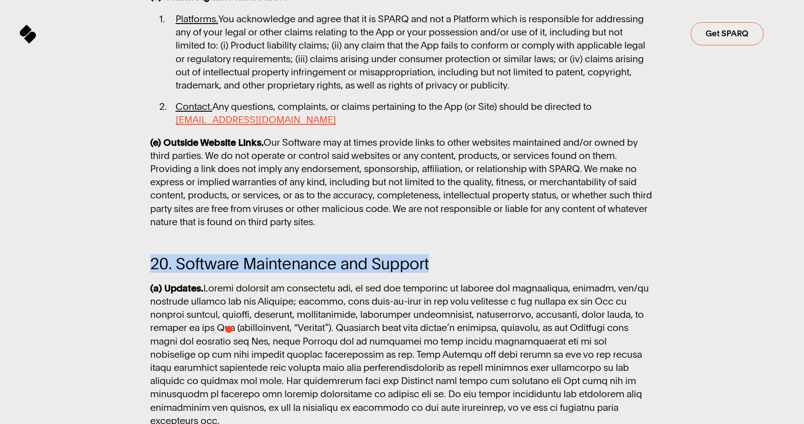
click at [236, 272] on span "20. Software Maintenance and Support" at bounding box center [289, 264] width 279 height 17
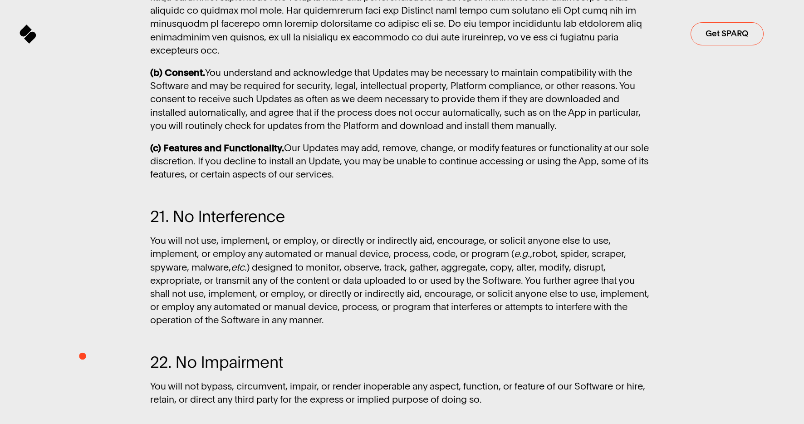
click at [207, 225] on span "21. No Interference" at bounding box center [217, 216] width 135 height 17
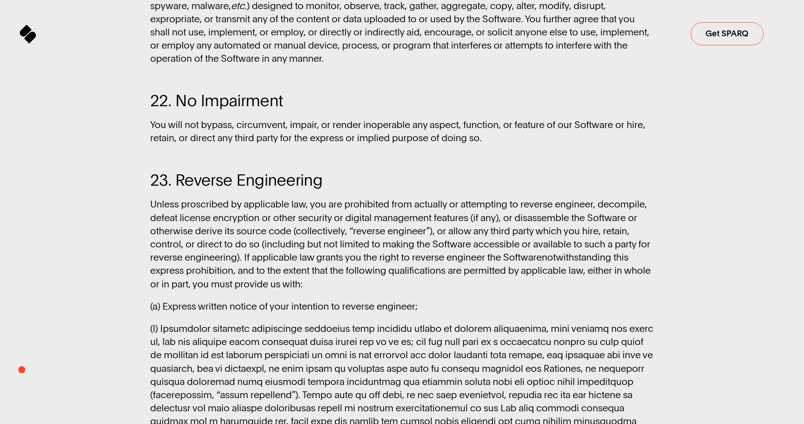
click at [242, 109] on span "22. No Impairment" at bounding box center [216, 101] width 133 height 17
click at [292, 189] on span "23. Reverse Engineering" at bounding box center [236, 180] width 172 height 17
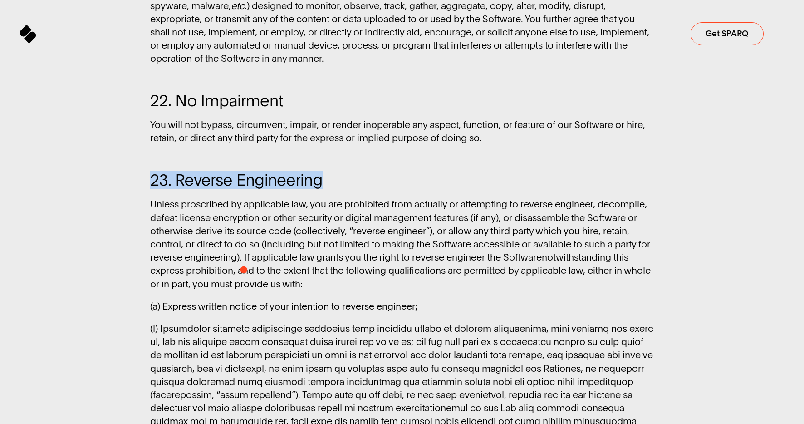
click at [292, 189] on span "23. Reverse Engineering" at bounding box center [236, 180] width 172 height 17
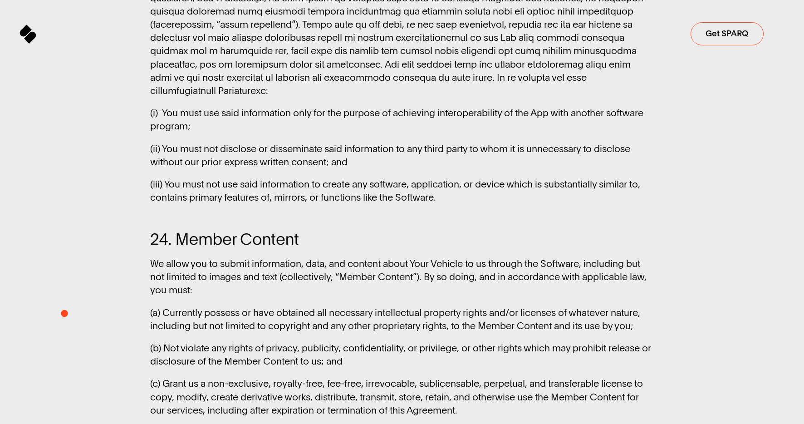
click at [259, 248] on span "24. Member Content" at bounding box center [224, 239] width 149 height 17
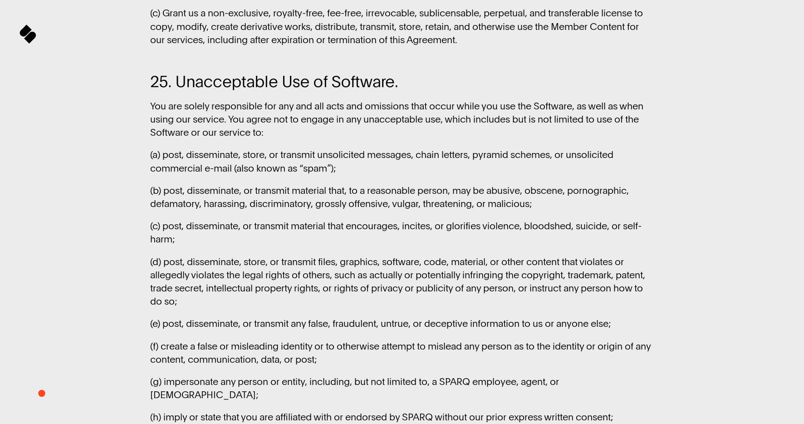
click at [246, 90] on span "25. Unacceptable Use of Software." at bounding box center [274, 82] width 248 height 17
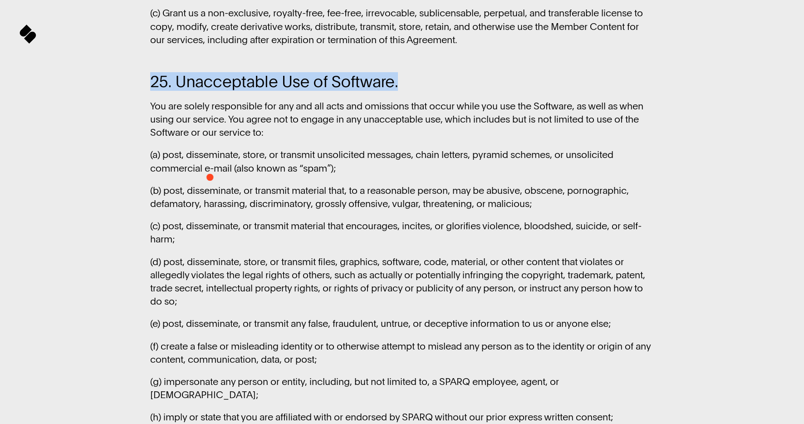
click at [246, 90] on span "25. Unacceptable Use of Software." at bounding box center [274, 82] width 248 height 17
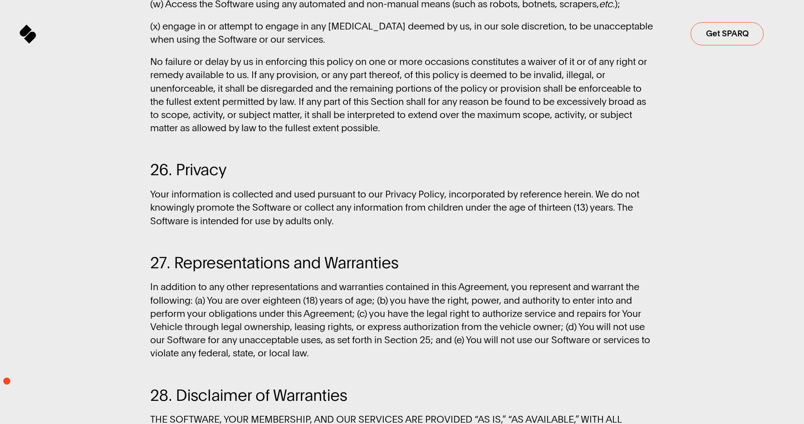
click at [179, 178] on span "26. Privacy" at bounding box center [188, 170] width 76 height 17
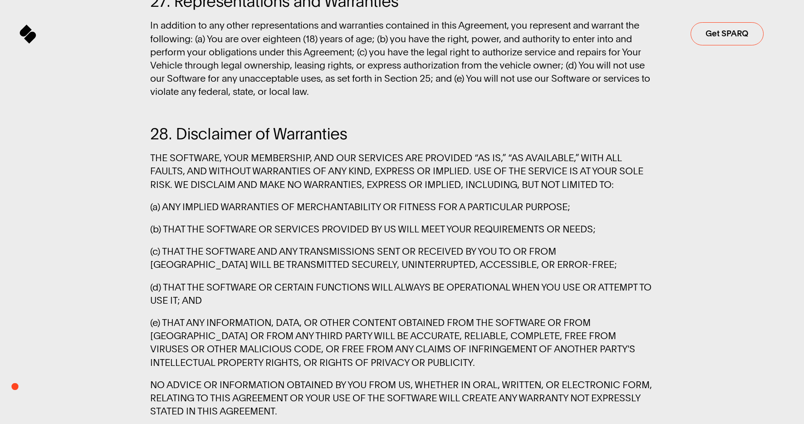
click at [277, 35] on div "Sparq Get SPARQ" at bounding box center [402, 33] width 761 height 23
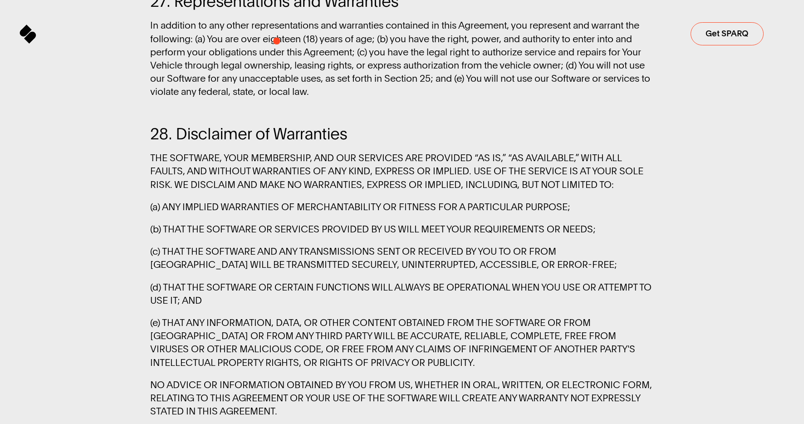
click at [277, 41] on div "Sparq Get SPARQ" at bounding box center [402, 33] width 761 height 23
click at [340, 40] on div "Sparq Get SPARQ" at bounding box center [402, 33] width 761 height 23
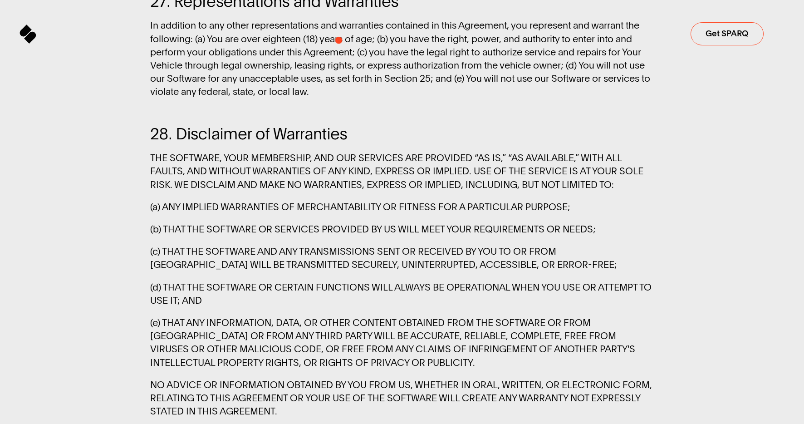
click at [340, 40] on div "Sparq Get SPARQ" at bounding box center [402, 33] width 761 height 23
click at [398, 143] on span "28. Disclaimer of Warranties" at bounding box center [401, 134] width 503 height 17
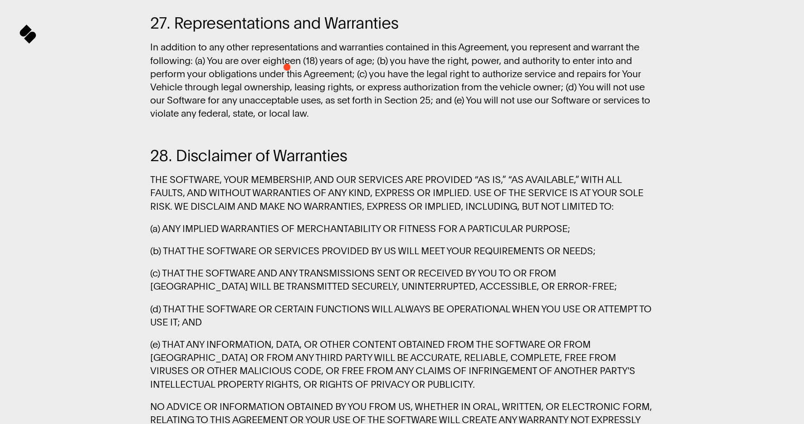
click at [289, 32] on span "27. Representations and Warranties" at bounding box center [274, 23] width 248 height 17
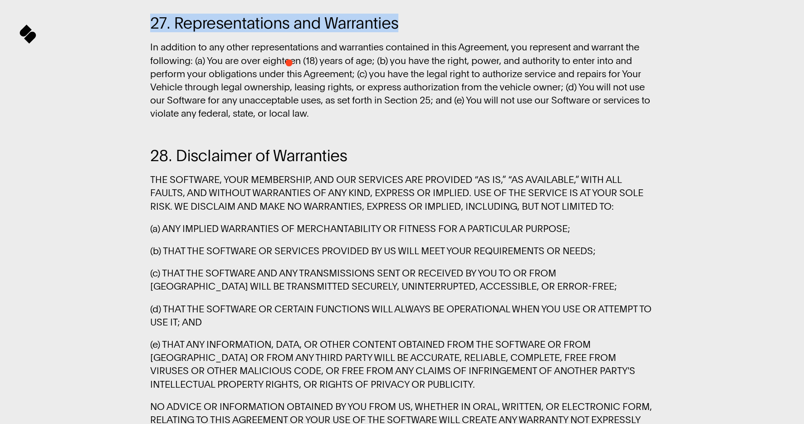
click at [289, 32] on span "27. Representations and Warranties" at bounding box center [274, 23] width 248 height 17
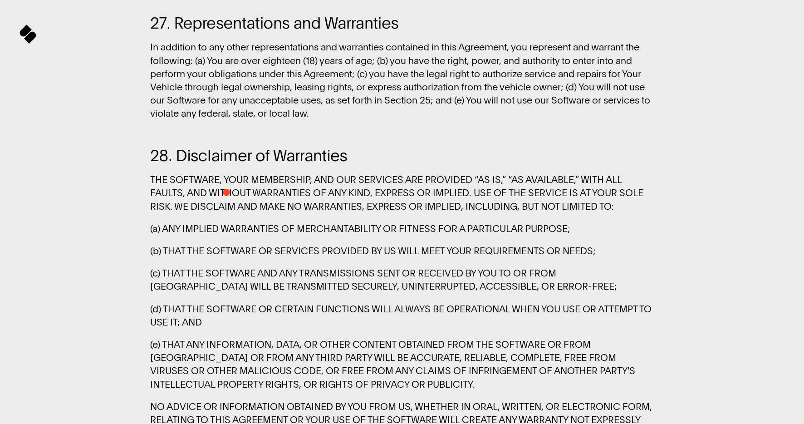
click at [227, 164] on span "28. Disclaimer of Warranties" at bounding box center [248, 156] width 197 height 17
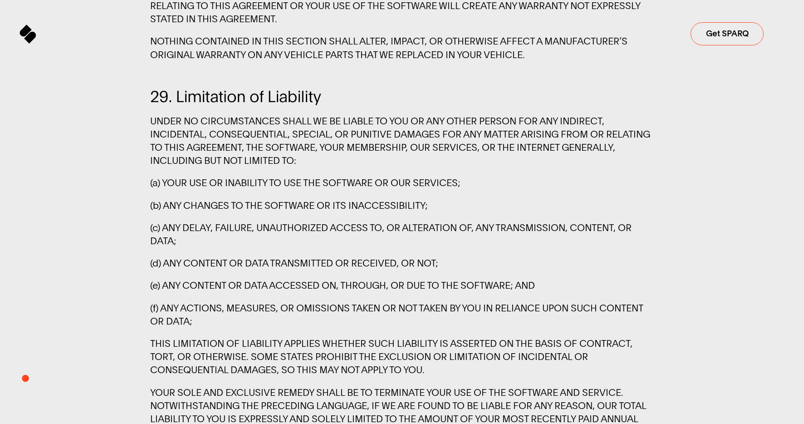
click at [252, 105] on span "29. Limitation of Liability" at bounding box center [235, 97] width 171 height 17
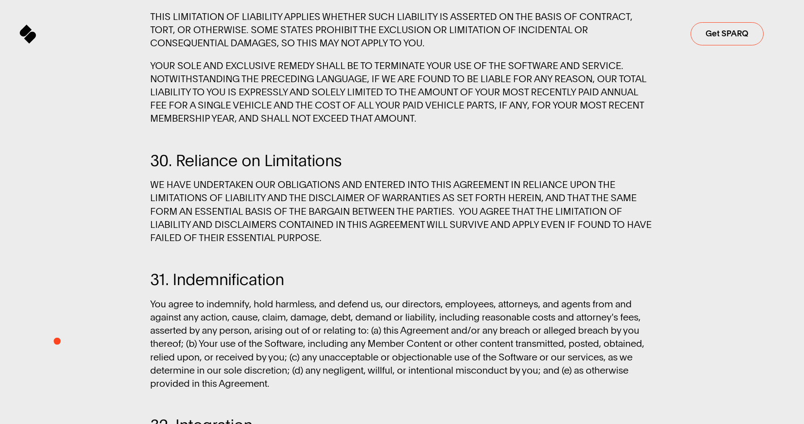
click at [306, 169] on span "30. Reliance on Limitations" at bounding box center [246, 161] width 192 height 17
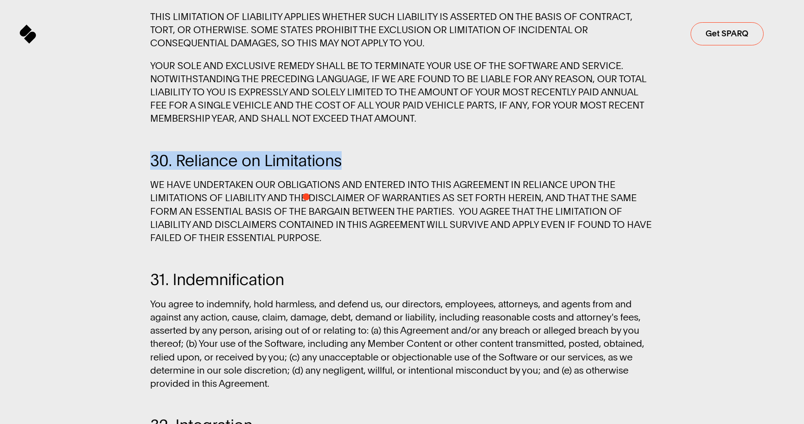
click at [306, 169] on span "30. Reliance on Limitations" at bounding box center [246, 161] width 192 height 17
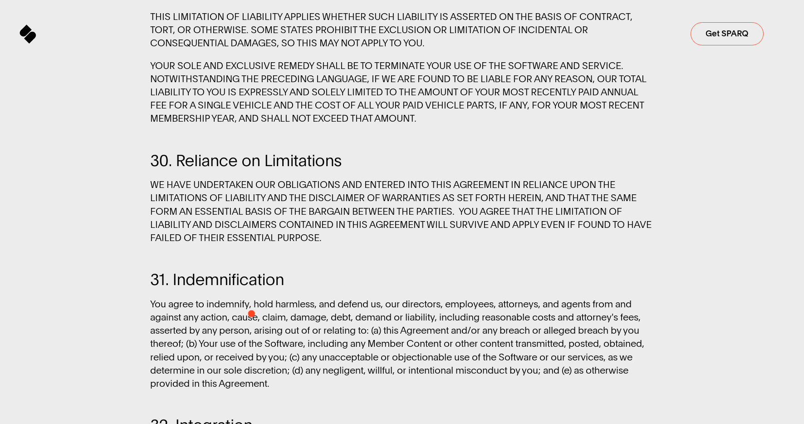
click at [253, 288] on span "31. Indemnification" at bounding box center [217, 279] width 134 height 17
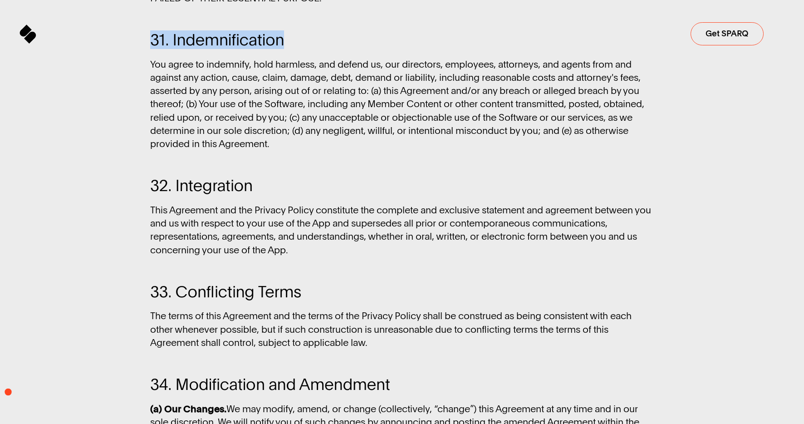
click at [206, 194] on span "32. Integration" at bounding box center [201, 185] width 103 height 17
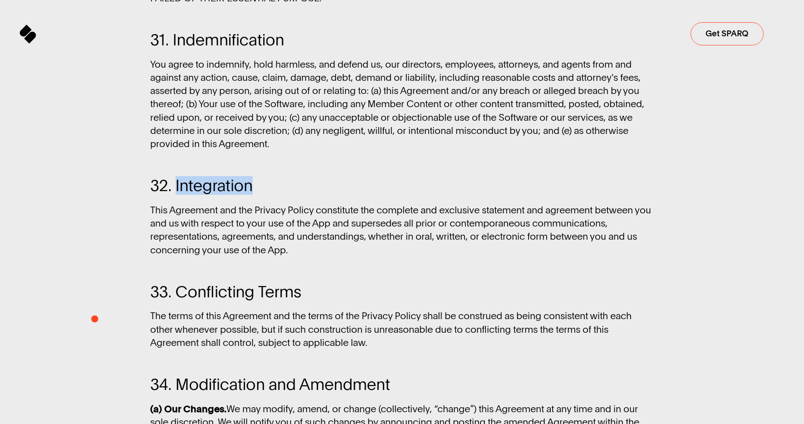
click at [206, 194] on span "32. Integration" at bounding box center [201, 185] width 103 height 17
click at [239, 300] on span "33. Conflicting Terms" at bounding box center [225, 292] width 151 height 17
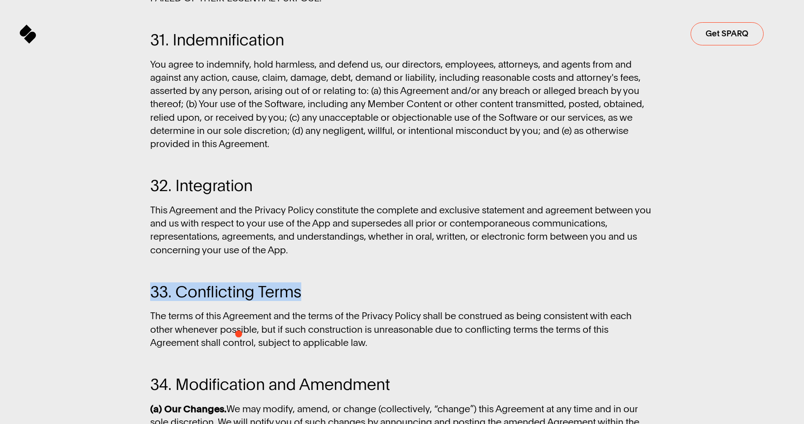
click at [239, 300] on span "33. Conflicting Terms" at bounding box center [225, 292] width 151 height 17
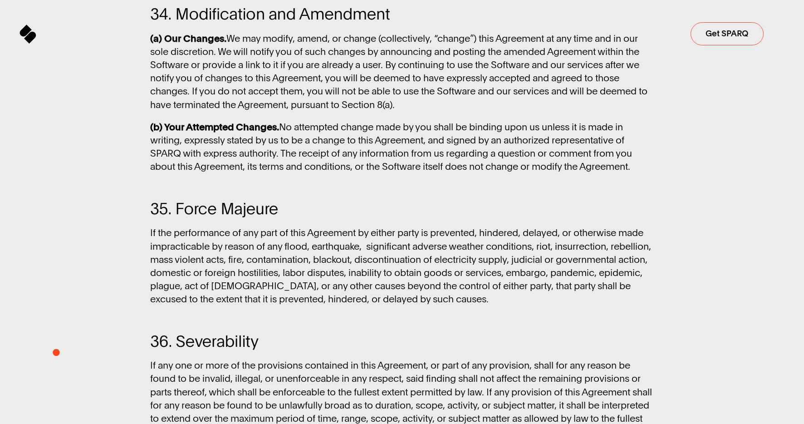
click at [215, 23] on span "34. Modification and Amendment" at bounding box center [270, 14] width 240 height 17
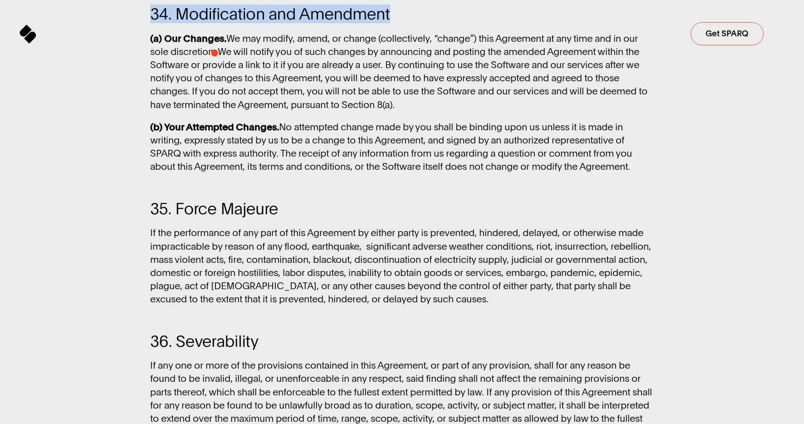
click at [215, 23] on span "34. Modification and Amendment" at bounding box center [270, 14] width 240 height 17
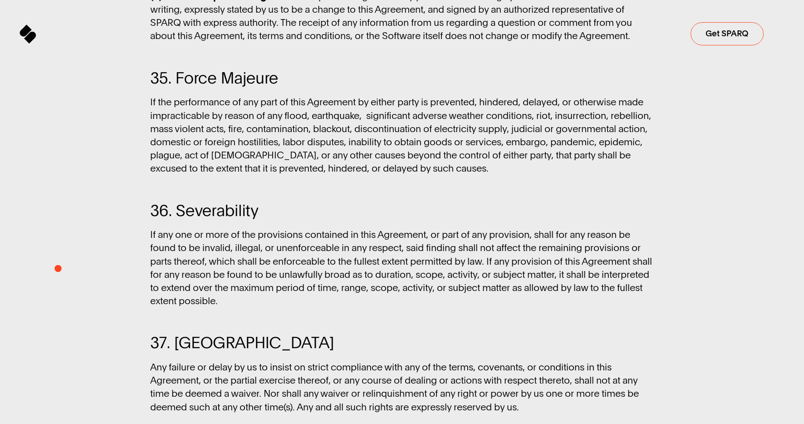
click at [236, 87] on span "35. Force Majeure" at bounding box center [214, 78] width 128 height 17
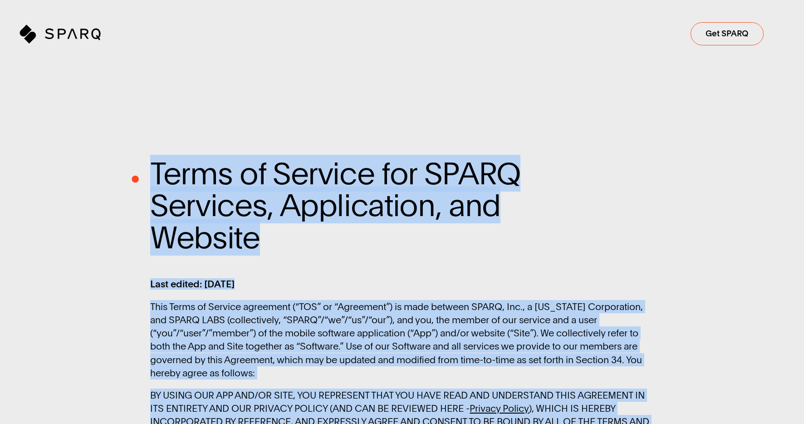
drag, startPoint x: 619, startPoint y: 224, endPoint x: 135, endPoint y: 179, distance: 486.0
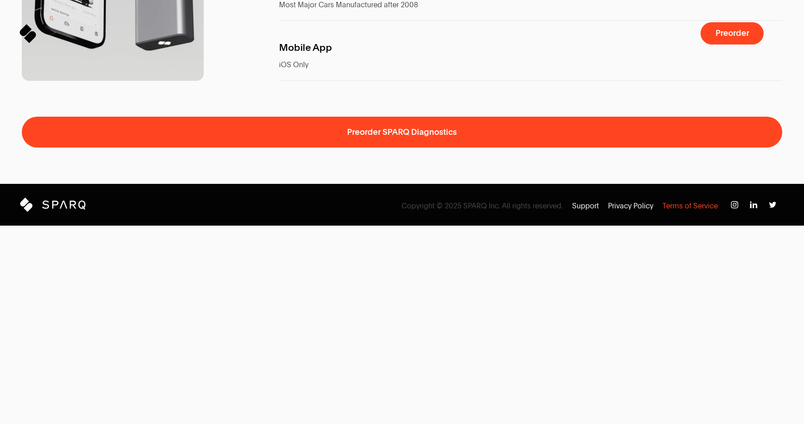
click at [693, 211] on p "Terms of Service" at bounding box center [690, 206] width 55 height 10
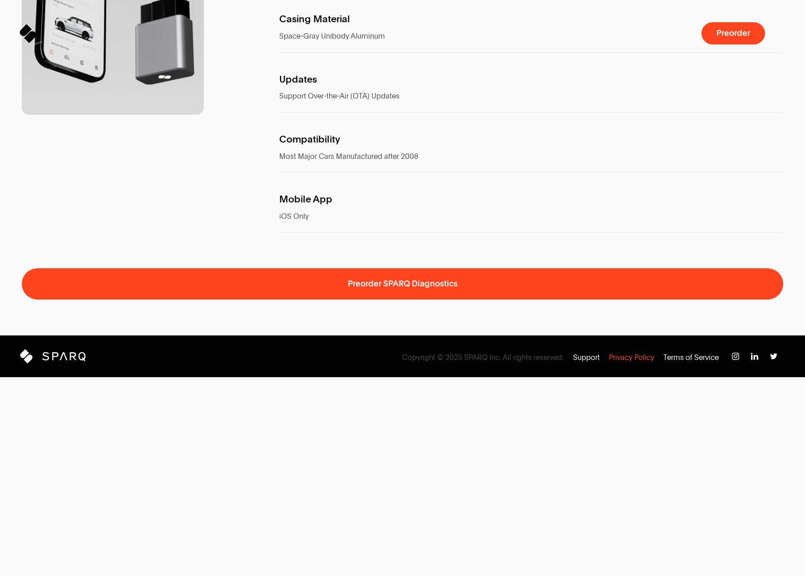
click at [631, 363] on p "Privacy Policy" at bounding box center [631, 358] width 45 height 10
